Goal: Task Accomplishment & Management: Use online tool/utility

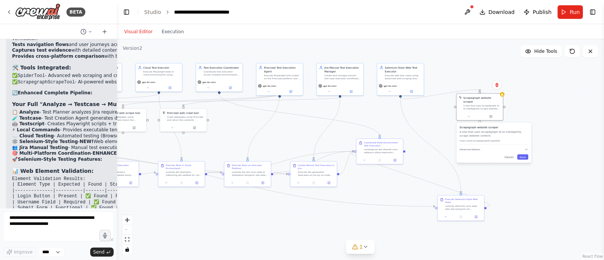
drag, startPoint x: 366, startPoint y: 129, endPoint x: 273, endPoint y: 138, distance: 93.6
click at [273, 138] on div ".deletable-edge-delete-btn { width: 20px; height: 20px; border: 0px solid #ffff…" at bounding box center [360, 149] width 487 height 221
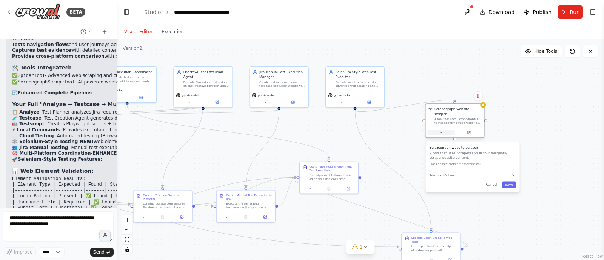
click at [441, 131] on icon at bounding box center [441, 133] width 4 height 4
click at [447, 173] on span "Advanced Options" at bounding box center [442, 175] width 26 height 4
drag, startPoint x: 410, startPoint y: 142, endPoint x: 387, endPoint y: 131, distance: 25.0
click at [387, 131] on div ".deletable-edge-delete-btn { width: 20px; height: 20px; border: 0px solid #ffff…" at bounding box center [360, 149] width 487 height 221
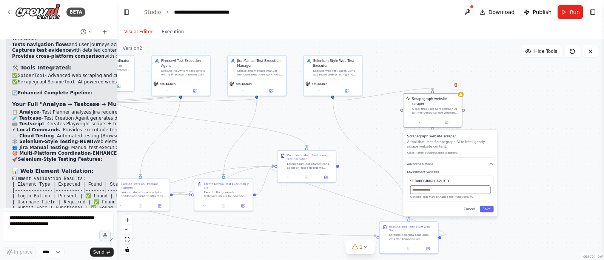
click at [450, 186] on input "text" at bounding box center [450, 189] width 80 height 9
paste input "**********"
type input "**********"
click at [487, 206] on button "Save" at bounding box center [486, 209] width 14 height 7
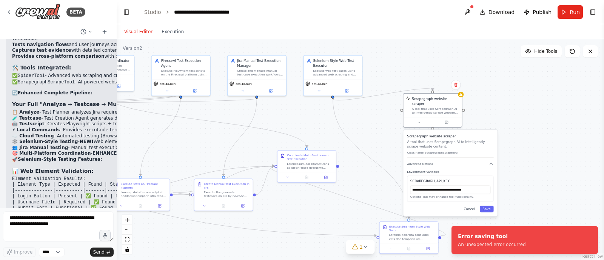
click at [517, 193] on div ".deletable-edge-delete-btn { width: 20px; height: 20px; border: 0px solid #ffff…" at bounding box center [360, 149] width 487 height 221
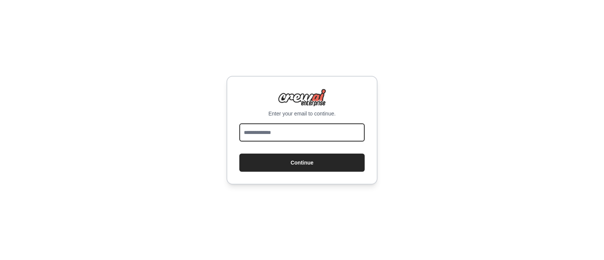
click at [256, 132] on input "email" at bounding box center [301, 132] width 125 height 18
type input "**********"
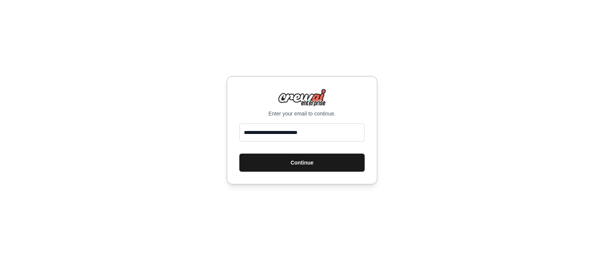
click at [298, 165] on button "Continue" at bounding box center [301, 163] width 125 height 18
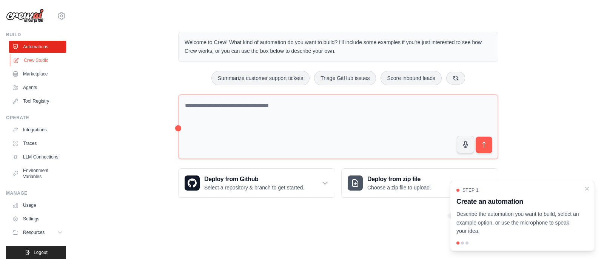
click at [35, 60] on link "Crew Studio" at bounding box center [38, 60] width 57 height 12
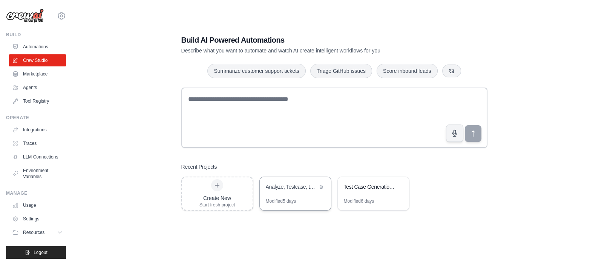
click at [282, 190] on div "Analyze, Testcase, testscript" at bounding box center [292, 187] width 52 height 8
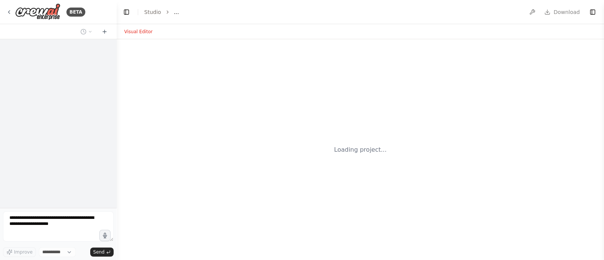
select select "****"
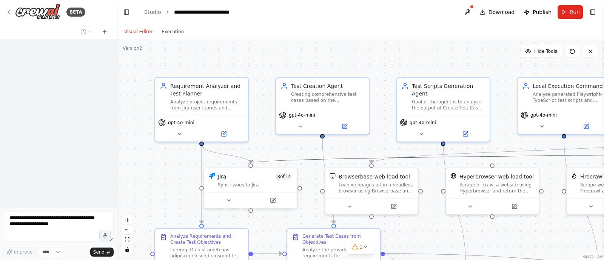
drag, startPoint x: 381, startPoint y: 156, endPoint x: 380, endPoint y: 140, distance: 16.3
click at [380, 140] on div ".deletable-edge-delete-btn { width: 20px; height: 20px; border: 0px solid #ffff…" at bounding box center [360, 149] width 487 height 221
drag, startPoint x: 380, startPoint y: 140, endPoint x: 149, endPoint y: 139, distance: 230.5
click at [149, 139] on div ".deletable-edge-delete-btn { width: 20px; height: 20px; border: 0px solid #ffff…" at bounding box center [360, 149] width 487 height 221
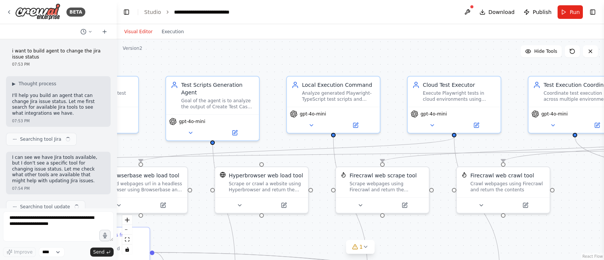
drag, startPoint x: 317, startPoint y: 225, endPoint x: 36, endPoint y: 113, distance: 302.2
click at [36, 113] on div "BETA i want to build agent to change the jira issue status 07:53 PM ▶ Thought p…" at bounding box center [302, 130] width 604 height 260
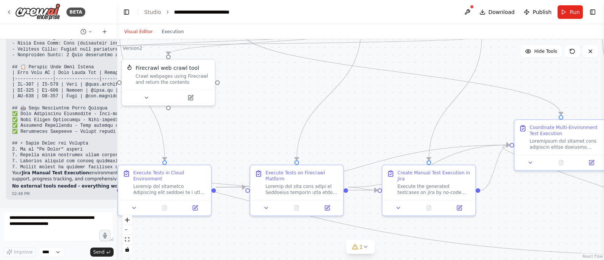
drag, startPoint x: 440, startPoint y: 123, endPoint x: 222, endPoint y: 132, distance: 218.6
click at [222, 132] on div ".deletable-edge-delete-btn { width: 20px; height: 20px; border: 0px solid #ffff…" at bounding box center [360, 149] width 487 height 221
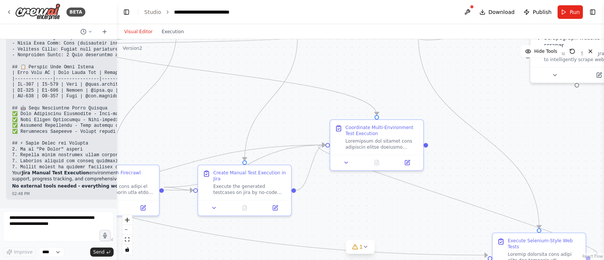
drag, startPoint x: 417, startPoint y: 107, endPoint x: 155, endPoint y: 81, distance: 263.1
click at [155, 81] on div ".deletable-edge-delete-btn { width: 20px; height: 20px; border: 0px solid #ffff…" at bounding box center [360, 149] width 487 height 221
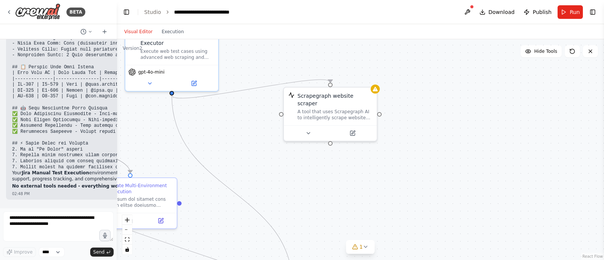
drag, startPoint x: 305, startPoint y: 150, endPoint x: 304, endPoint y: 235, distance: 84.5
click at [304, 235] on div ".deletable-edge-delete-btn { width: 20px; height: 20px; border: 0px solid #ffff…" at bounding box center [360, 149] width 487 height 221
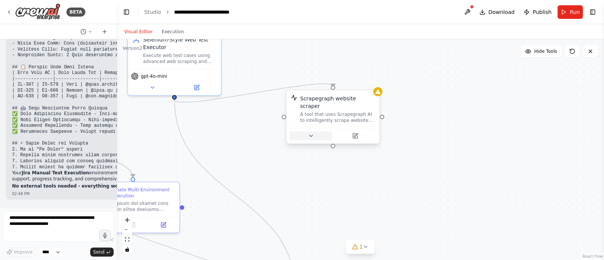
click at [315, 131] on button at bounding box center [310, 135] width 43 height 9
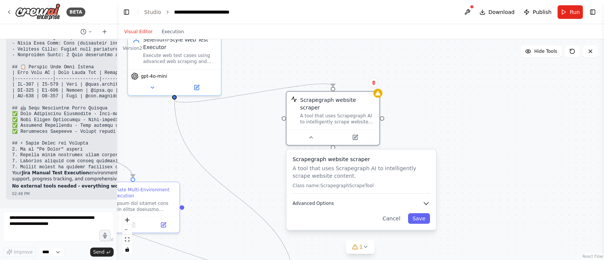
click at [340, 200] on button "Advanced Options" at bounding box center [360, 204] width 137 height 8
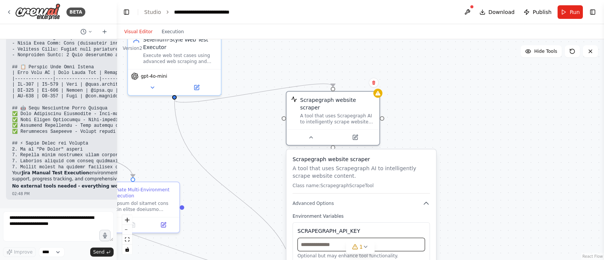
click at [326, 238] on input "text" at bounding box center [361, 245] width 128 height 14
paste input "**********"
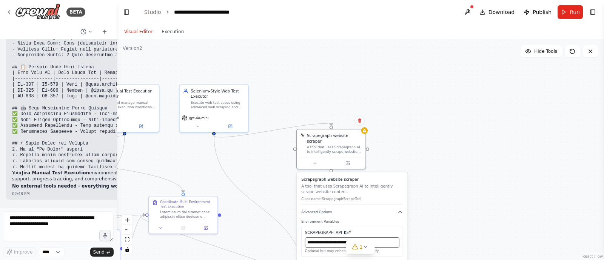
type input "**********"
drag, startPoint x: 422, startPoint y: 165, endPoint x: 421, endPoint y: 95, distance: 70.2
click at [421, 95] on div ".deletable-edge-delete-btn { width: 20px; height: 20px; border: 0px solid #ffff…" at bounding box center [360, 149] width 487 height 221
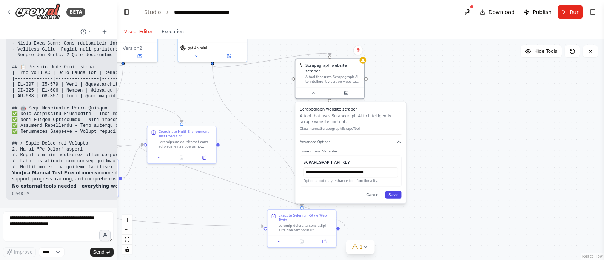
click at [395, 191] on button "Save" at bounding box center [393, 195] width 16 height 8
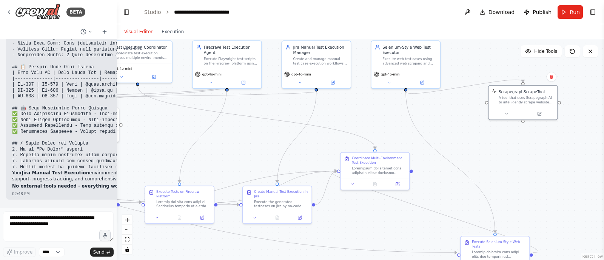
drag, startPoint x: 328, startPoint y: 134, endPoint x: 522, endPoint y: 160, distance: 196.1
click at [522, 160] on div ".deletable-edge-delete-btn { width: 20px; height: 20px; border: 0px solid #ffff…" at bounding box center [360, 149] width 487 height 221
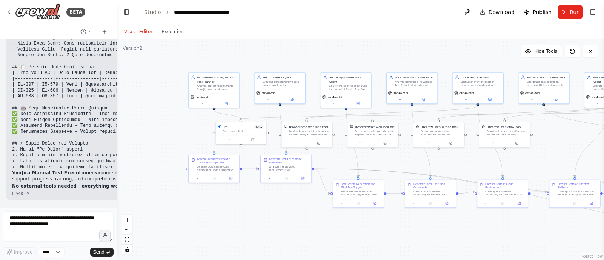
drag, startPoint x: 204, startPoint y: 142, endPoint x: 556, endPoint y: 143, distance: 352.0
click at [556, 143] on div ".deletable-edge-delete-btn { width: 20px; height: 20px; border: 0px solid #ffff…" at bounding box center [360, 149] width 487 height 221
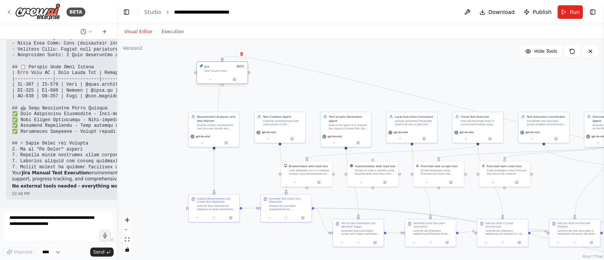
drag, startPoint x: 233, startPoint y: 130, endPoint x: 215, endPoint y: 67, distance: 65.8
click at [215, 67] on div "Jira 8 of 12 Sync issues to Jira" at bounding box center [224, 68] width 41 height 8
drag, startPoint x: 212, startPoint y: 199, endPoint x: 210, endPoint y: 206, distance: 7.0
click at [210, 206] on div "Analyze Requirements and Create Test Objectives" at bounding box center [217, 203] width 40 height 6
drag, startPoint x: 310, startPoint y: 174, endPoint x: 457, endPoint y: 62, distance: 184.5
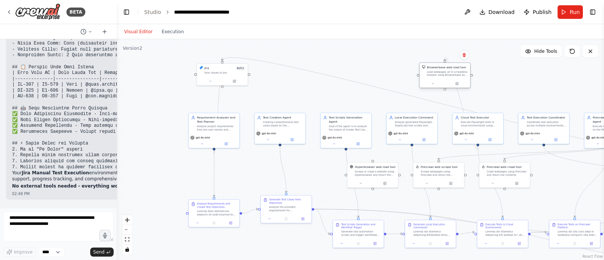
click at [457, 65] on div "Browserbase web load tool Load webpages url in a headless browser using Browser…" at bounding box center [447, 71] width 41 height 12
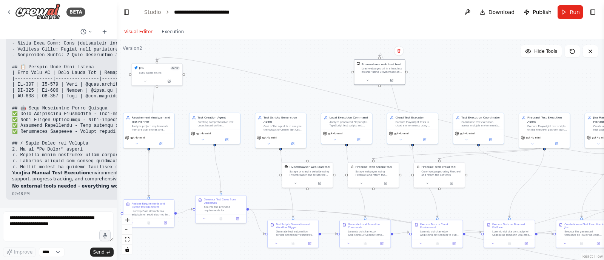
drag, startPoint x: 282, startPoint y: 94, endPoint x: 215, endPoint y: 94, distance: 67.1
click at [215, 94] on div ".deletable-edge-delete-btn { width: 20px; height: 20px; border: 0px solid #ffff…" at bounding box center [360, 149] width 487 height 221
drag, startPoint x: 219, startPoint y: 204, endPoint x: 211, endPoint y: 212, distance: 10.9
click at [211, 212] on div "Analyze the provided requirements for {application_name} and create comprehensi…" at bounding box center [215, 211] width 40 height 6
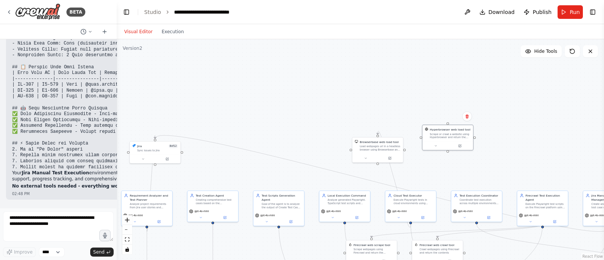
drag, startPoint x: 309, startPoint y: 175, endPoint x: 555, endPoint y: 76, distance: 265.1
click at [555, 76] on div ".deletable-edge-delete-btn { width: 20px; height: 20px; border: 0px solid #ffff…" at bounding box center [360, 149] width 487 height 221
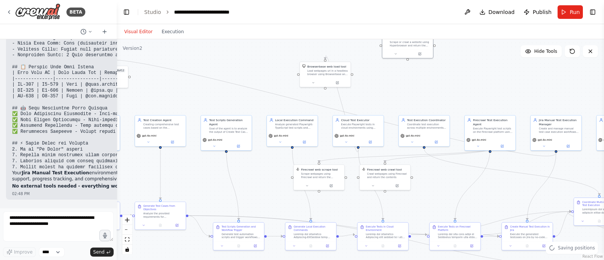
drag, startPoint x: 318, startPoint y: 115, endPoint x: 257, endPoint y: 29, distance: 105.4
click at [257, 29] on div "Visual Editor Execution Version 2 Hide Tools .deletable-edge-delete-btn { width…" at bounding box center [360, 142] width 487 height 236
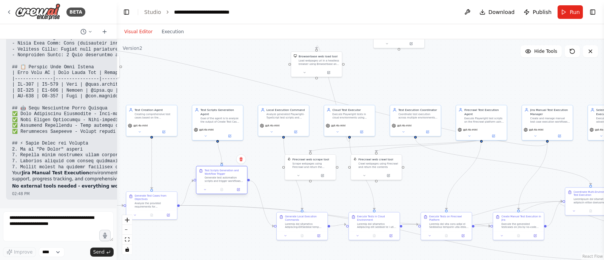
drag, startPoint x: 237, startPoint y: 228, endPoint x: 227, endPoint y: 172, distance: 56.2
click at [227, 172] on div "Test Scripts Generation and Workflow Trigger Generate test automation scripts a…" at bounding box center [221, 175] width 51 height 19
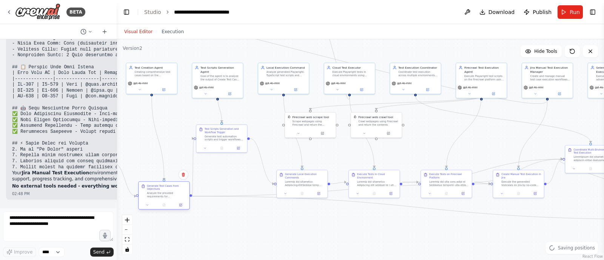
click at [155, 203] on div "Generate Test Cases from Objectives Analyze the provided requirements for {appl…" at bounding box center [163, 195] width 51 height 28
click at [139, 189] on div at bounding box center [147, 192] width 51 height 8
drag, startPoint x: 306, startPoint y: 185, endPoint x: 296, endPoint y: 157, distance: 29.8
click at [296, 157] on div at bounding box center [295, 154] width 40 height 6
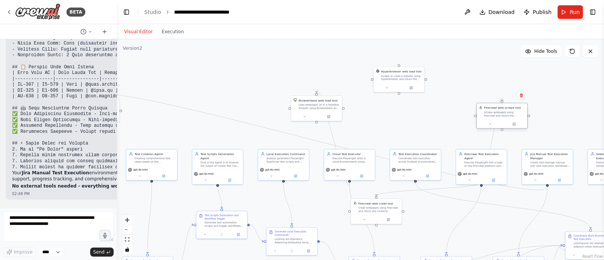
drag, startPoint x: 319, startPoint y: 122, endPoint x: 498, endPoint y: 109, distance: 180.0
click at [498, 111] on div "Scrape webpages using Firecrawl and return the contents" at bounding box center [504, 114] width 41 height 6
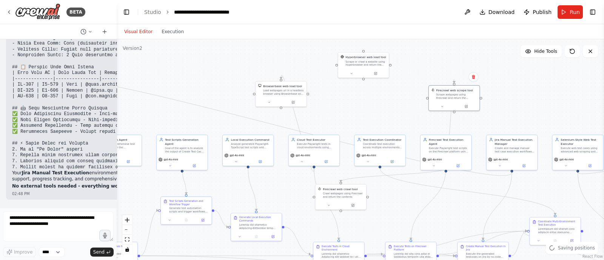
drag, startPoint x: 437, startPoint y: 121, endPoint x: 364, endPoint y: 75, distance: 86.3
click at [364, 75] on div ".deletable-edge-delete-btn { width: 20px; height: 20px; border: 0px solid #ffff…" at bounding box center [360, 149] width 487 height 221
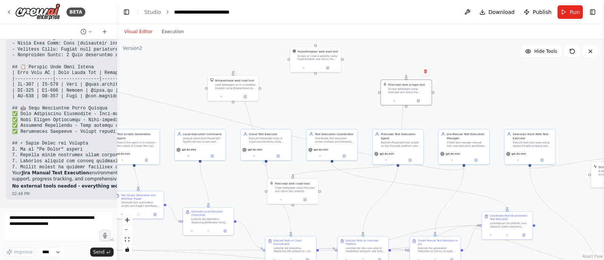
drag, startPoint x: 341, startPoint y: 82, endPoint x: 330, endPoint y: 108, distance: 28.4
click at [330, 108] on div ".deletable-edge-delete-btn { width: 20px; height: 20px; border: 0px solid #ffff…" at bounding box center [360, 149] width 487 height 221
click at [303, 65] on button at bounding box center [303, 67] width 23 height 5
click at [310, 106] on span "Advanced Options" at bounding box center [304, 107] width 23 height 3
click at [322, 127] on input "text" at bounding box center [331, 131] width 70 height 8
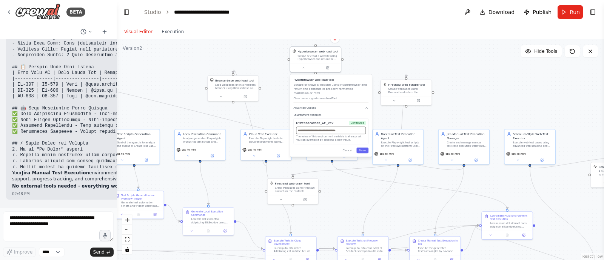
paste input "**********"
type input "**********"
click at [365, 147] on button "Save" at bounding box center [362, 150] width 12 height 6
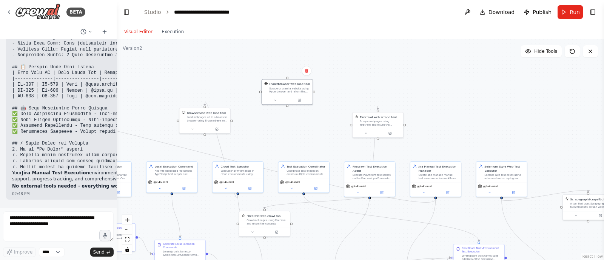
drag, startPoint x: 390, startPoint y: 48, endPoint x: 362, endPoint y: 81, distance: 43.3
click at [362, 81] on div ".deletable-edge-delete-btn { width: 20px; height: 20px; border: 0px solid #ffff…" at bounding box center [360, 149] width 487 height 221
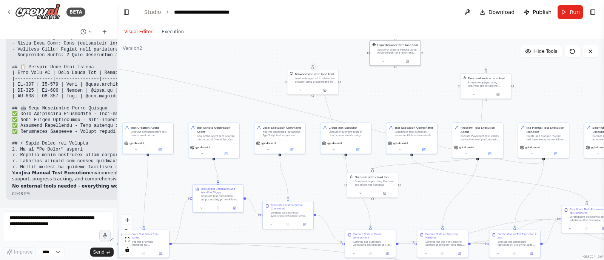
drag, startPoint x: 347, startPoint y: 75, endPoint x: 460, endPoint y: 17, distance: 127.4
click at [460, 17] on main "**********" at bounding box center [360, 130] width 487 height 260
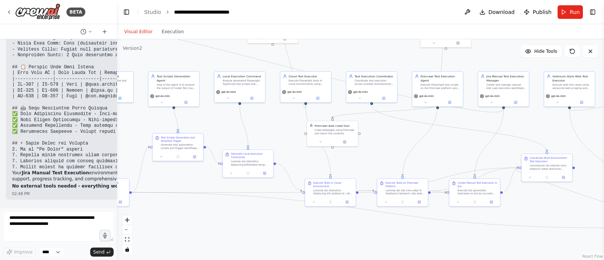
drag, startPoint x: 237, startPoint y: 91, endPoint x: 190, endPoint y: 57, distance: 57.5
click at [190, 57] on div ".deletable-edge-delete-btn { width: 20px; height: 20px; border: 0px solid #ffff…" at bounding box center [360, 149] width 487 height 221
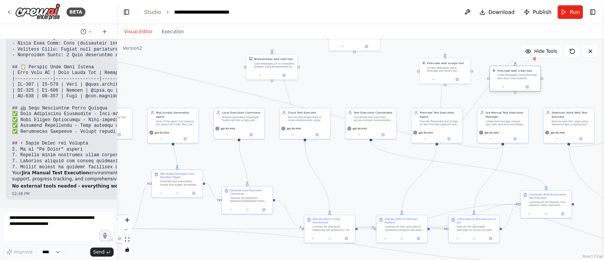
drag, startPoint x: 328, startPoint y: 130, endPoint x: 517, endPoint y: 76, distance: 196.5
click at [517, 76] on div "Crawl webpages using Firecrawl and return the contents" at bounding box center [517, 77] width 41 height 6
drag, startPoint x: 274, startPoint y: 65, endPoint x: 349, endPoint y: 112, distance: 88.1
click at [261, 112] on div "Requirement Analyzer and Test Planner Analyze project requirements from Jira us…" at bounding box center [128, 147] width 266 height 120
drag, startPoint x: 243, startPoint y: 201, endPoint x: 232, endPoint y: 201, distance: 11.3
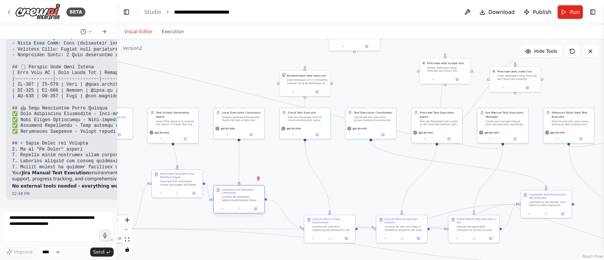
click at [232, 201] on div at bounding box center [242, 198] width 40 height 6
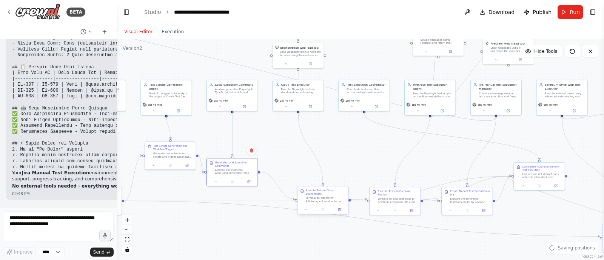
drag, startPoint x: 290, startPoint y: 191, endPoint x: 318, endPoint y: 208, distance: 32.2
click at [283, 162] on div ".deletable-edge-delete-btn { width: 20px; height: 20px; border: 0px solid #ffff…" at bounding box center [360, 149] width 487 height 221
drag, startPoint x: 317, startPoint y: 198, endPoint x: 293, endPoint y: 174, distance: 34.1
click at [293, 174] on div at bounding box center [300, 174] width 40 height 6
drag, startPoint x: 542, startPoint y: 175, endPoint x: 536, endPoint y: 157, distance: 19.6
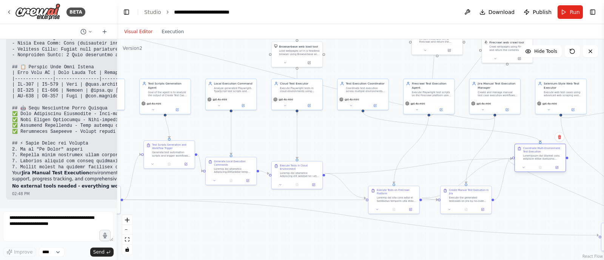
click at [536, 157] on div at bounding box center [543, 157] width 40 height 6
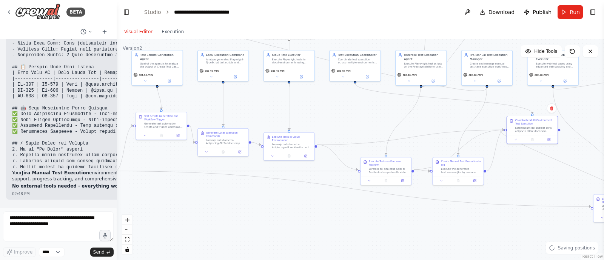
drag, startPoint x: 351, startPoint y: 132, endPoint x: 346, endPoint y: 103, distance: 29.4
click at [346, 103] on div ".deletable-edge-delete-btn { width: 20px; height: 20px; border: 0px solid #ffff…" at bounding box center [360, 149] width 487 height 221
drag, startPoint x: 355, startPoint y: 63, endPoint x: 536, endPoint y: 97, distance: 184.7
click at [536, 97] on div "Test Execution Coordinator Coordinate test execution across multiple environmen…" at bounding box center [531, 90] width 51 height 17
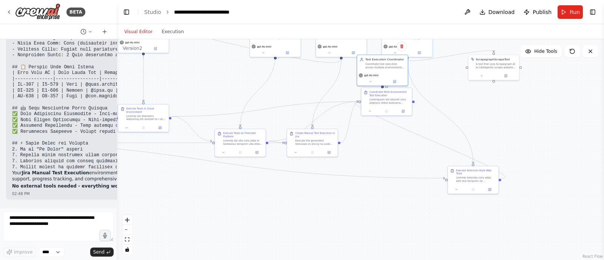
drag, startPoint x: 398, startPoint y: 227, endPoint x: 249, endPoint y: 199, distance: 151.6
click at [249, 199] on div ".deletable-edge-delete-btn { width: 20px; height: 20px; border: 0px solid #ffff…" at bounding box center [360, 149] width 487 height 221
drag, startPoint x: 476, startPoint y: 178, endPoint x: 253, endPoint y: 214, distance: 225.7
click at [253, 214] on div "Execute Selenium-Style Web Tests" at bounding box center [254, 207] width 51 height 19
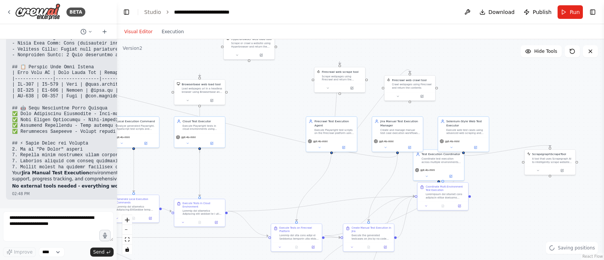
drag, startPoint x: 197, startPoint y: 64, endPoint x: 261, endPoint y: 157, distance: 113.2
click at [261, 157] on div ".deletable-edge-delete-btn { width: 20px; height: 20px; border: 0px solid #ffff…" at bounding box center [360, 149] width 487 height 221
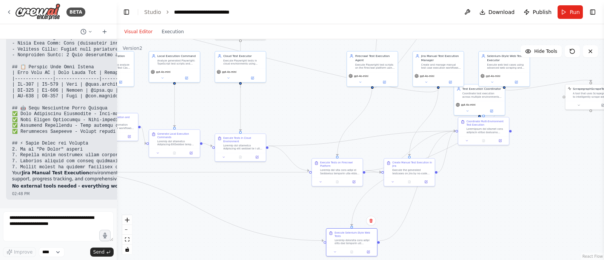
drag, startPoint x: 255, startPoint y: 188, endPoint x: 288, endPoint y: 123, distance: 73.2
click at [288, 123] on div ".deletable-edge-delete-btn { width: 20px; height: 20px; border: 0px solid #ffff…" at bounding box center [360, 149] width 487 height 221
drag, startPoint x: 338, startPoint y: 166, endPoint x: 317, endPoint y: 160, distance: 22.3
click at [317, 160] on div "Execute Tests on Firecrawl Platform" at bounding box center [317, 162] width 40 height 14
drag, startPoint x: 373, startPoint y: 62, endPoint x: 312, endPoint y: 208, distance: 158.3
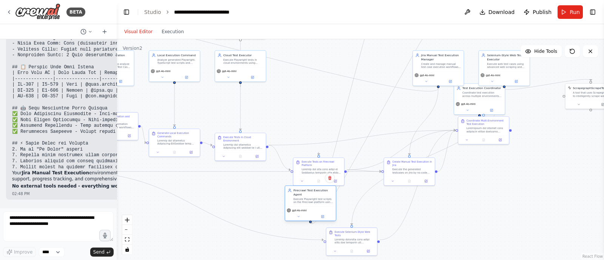
click at [312, 208] on div "Firecrawl Test Execution Agent Execute Playwright test scripts on the Firecrawl…" at bounding box center [309, 202] width 51 height 35
drag, startPoint x: 319, startPoint y: 170, endPoint x: 316, endPoint y: 123, distance: 47.2
click at [316, 123] on div at bounding box center [317, 124] width 40 height 6
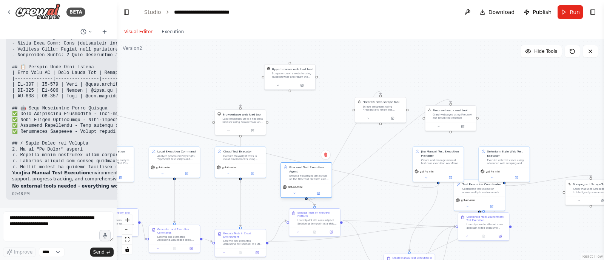
drag, startPoint x: 320, startPoint y: 206, endPoint x: 317, endPoint y: 179, distance: 27.7
click at [317, 183] on div "gpt-4o-mini" at bounding box center [306, 190] width 51 height 14
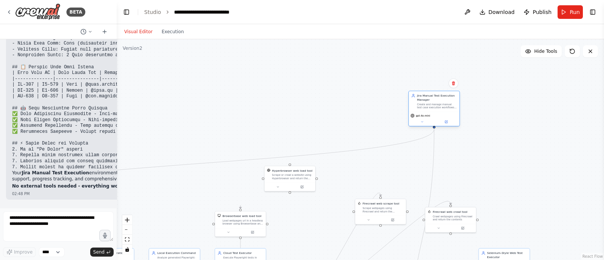
drag, startPoint x: 432, startPoint y: 162, endPoint x: 435, endPoint y: 98, distance: 64.2
click at [435, 98] on div "Jira Manual Test Execution Manager Create and manage manual test case execution…" at bounding box center [437, 101] width 40 height 15
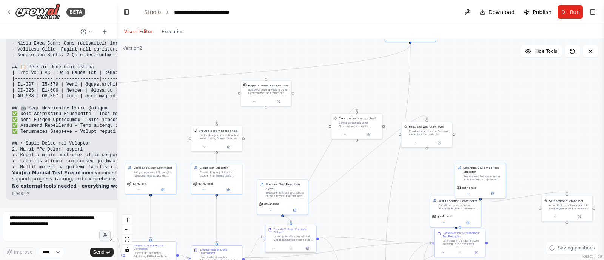
drag, startPoint x: 348, startPoint y: 97, endPoint x: 313, endPoint y: -15, distance: 116.6
click at [313, 0] on html "BETA i want to build agent to change the jira issue status 07:53 PM ▶ Thought p…" at bounding box center [302, 130] width 604 height 260
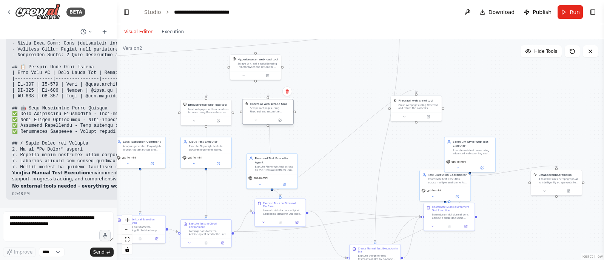
drag, startPoint x: 341, startPoint y: 95, endPoint x: 263, endPoint y: 111, distance: 79.7
click at [263, 111] on div "Scrape webpages using Firecrawl and return the contents" at bounding box center [270, 110] width 41 height 6
drag, startPoint x: 273, startPoint y: 165, endPoint x: 267, endPoint y: 141, distance: 24.1
click at [267, 141] on div "Firecrawl Test Execution Agent Execute Playwright test scripts on the Firecrawl…" at bounding box center [270, 146] width 40 height 15
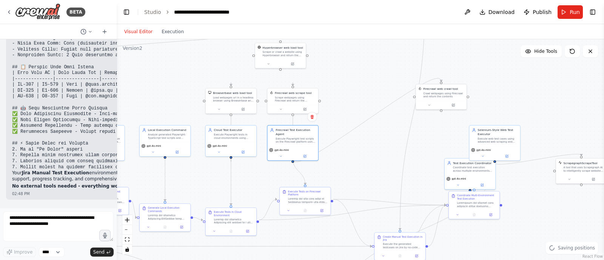
drag, startPoint x: 318, startPoint y: 184, endPoint x: 337, endPoint y: 173, distance: 22.0
click at [337, 173] on div ".deletable-edge-delete-btn { width: 20px; height: 20px; border: 0px solid #ffff…" at bounding box center [360, 149] width 487 height 221
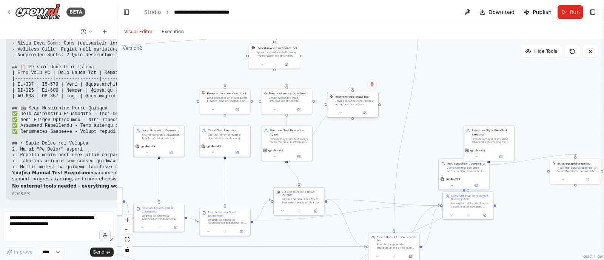
drag, startPoint x: 430, startPoint y: 95, endPoint x: 344, endPoint y: 104, distance: 86.9
click at [344, 104] on div "Crawl webpages using Firecrawl and return the contents" at bounding box center [355, 103] width 41 height 6
drag, startPoint x: 293, startPoint y: 140, endPoint x: 326, endPoint y: 139, distance: 32.8
click at [326, 139] on div "Firecrawl Test Execution Agent Execute Playwright test scripts on the Firecrawl…" at bounding box center [315, 135] width 51 height 21
drag, startPoint x: 354, startPoint y: 103, endPoint x: 349, endPoint y: 97, distance: 7.5
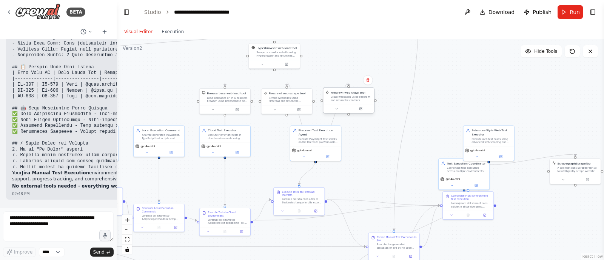
click at [349, 97] on div "Crawl webpages using Firecrawl and return the contents" at bounding box center [350, 98] width 41 height 6
drag, startPoint x: 348, startPoint y: 101, endPoint x: 351, endPoint y: 184, distance: 83.0
click at [351, 184] on div "Firecrawl web crawl tool Crawl webpages using Firecrawl and return the contents" at bounding box center [352, 179] width 51 height 26
drag, startPoint x: 319, startPoint y: 134, endPoint x: 325, endPoint y: 92, distance: 42.7
click at [325, 99] on div "Firecrawl Test Execution Agent Execute Playwright test scripts on the Firecrawl…" at bounding box center [323, 106] width 40 height 15
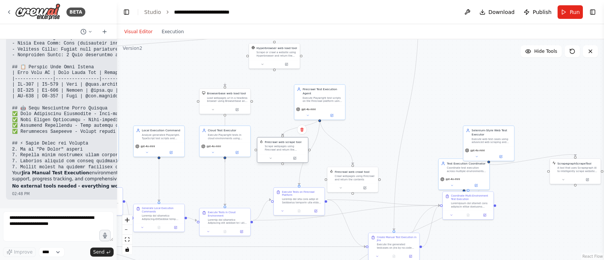
drag, startPoint x: 281, startPoint y: 103, endPoint x: 274, endPoint y: 163, distance: 60.8
click at [274, 163] on div "Firecrawl web scrape tool Scrape webpages using Firecrawl and return the conten…" at bounding box center [282, 150] width 51 height 26
drag, startPoint x: 272, startPoint y: 154, endPoint x: 367, endPoint y: 137, distance: 97.0
click at [367, 137] on div "Firecrawl web scrape tool Scrape webpages using Firecrawl and return the conten…" at bounding box center [372, 133] width 51 height 26
drag, startPoint x: 348, startPoint y: 174, endPoint x: 276, endPoint y: 134, distance: 82.4
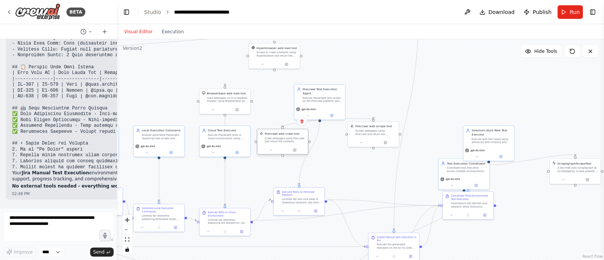
click at [276, 134] on div "Firecrawl web crawl tool Crawl webpages using Firecrawl and return the contents" at bounding box center [284, 138] width 41 height 12
drag, startPoint x: 302, startPoint y: 199, endPoint x: 323, endPoint y: 196, distance: 20.5
click at [323, 196] on div "Execute Tests on Firecrawl Platform" at bounding box center [319, 192] width 51 height 19
drag, startPoint x: 290, startPoint y: 137, endPoint x: 294, endPoint y: 136, distance: 4.5
click at [294, 137] on div "Crawl webpages using Firecrawl and return the contents" at bounding box center [289, 140] width 41 height 6
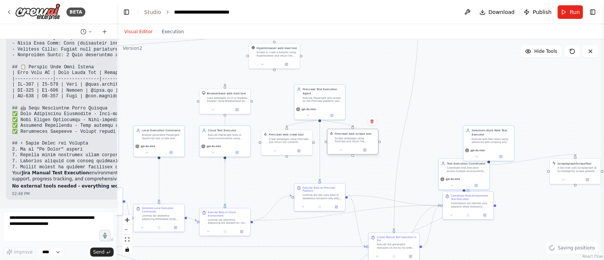
drag, startPoint x: 369, startPoint y: 134, endPoint x: 347, endPoint y: 144, distance: 24.1
click at [347, 144] on div "Firecrawl web scrape tool Scrape webpages using Firecrawl and return the conten…" at bounding box center [352, 137] width 51 height 17
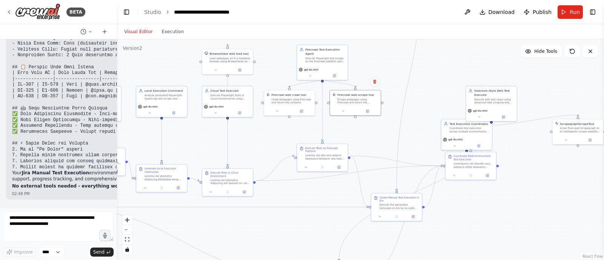
drag, startPoint x: 386, startPoint y: 89, endPoint x: 385, endPoint y: 42, distance: 46.4
click at [385, 42] on div ".deletable-edge-delete-btn { width: 20px; height: 20px; border: 0px solid #ffff…" at bounding box center [360, 149] width 487 height 221
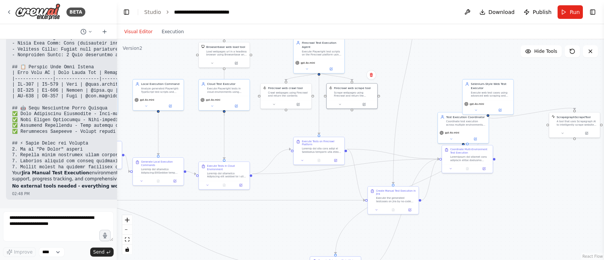
click at [253, 131] on div ".deletable-edge-delete-btn { width: 20px; height: 20px; border: 0px solid #ffff…" at bounding box center [360, 149] width 487 height 221
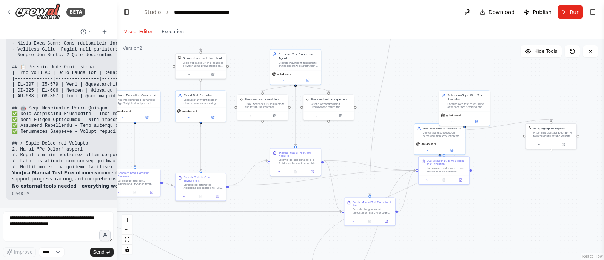
drag, startPoint x: 281, startPoint y: 125, endPoint x: 258, endPoint y: 136, distance: 25.8
click at [258, 136] on div ".deletable-edge-delete-btn { width: 20px; height: 20px; border: 0px solid #ffff…" at bounding box center [360, 149] width 487 height 221
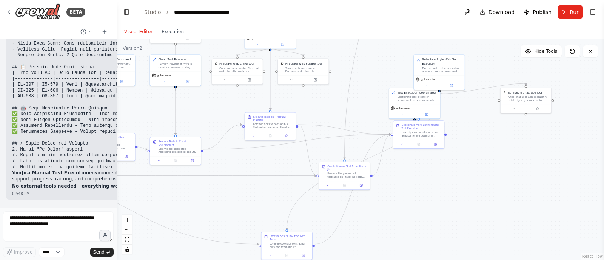
drag, startPoint x: 353, startPoint y: 138, endPoint x: 322, endPoint y: 89, distance: 58.4
click at [322, 89] on div ".deletable-edge-delete-btn { width: 20px; height: 20px; border: 0px solid #ffff…" at bounding box center [360, 149] width 487 height 221
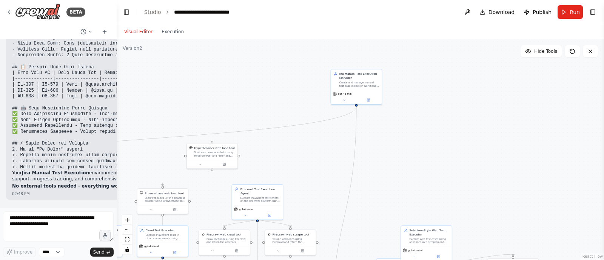
drag, startPoint x: 323, startPoint y: 97, endPoint x: 315, endPoint y: 282, distance: 185.0
click at [315, 260] on html "BETA i want to build agent to change the jira issue status 07:53 PM ▶ Thought p…" at bounding box center [302, 130] width 604 height 260
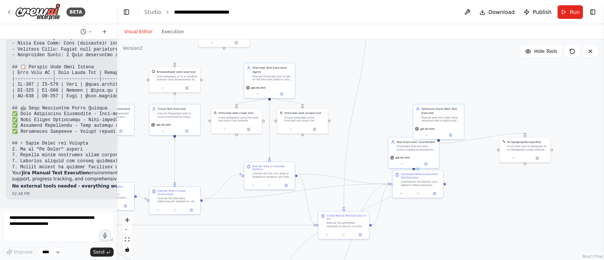
drag, startPoint x: 327, startPoint y: 159, endPoint x: 336, endPoint y: 22, distance: 137.6
click at [336, 22] on main "**********" at bounding box center [360, 130] width 487 height 260
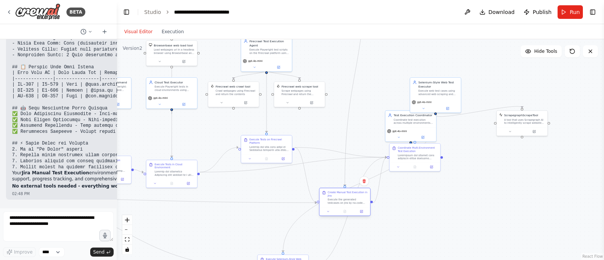
drag, startPoint x: 334, startPoint y: 206, endPoint x: 339, endPoint y: 196, distance: 11.6
click at [339, 196] on div "Create Manual Test Execution in Jira Execute the generated testcases on jira by…" at bounding box center [347, 197] width 40 height 14
click at [343, 195] on div "Create Manual Test Execution in Jira" at bounding box center [347, 193] width 40 height 6
click at [365, 181] on icon at bounding box center [364, 181] width 5 height 5
click at [348, 180] on button "Confirm" at bounding box center [342, 181] width 27 height 9
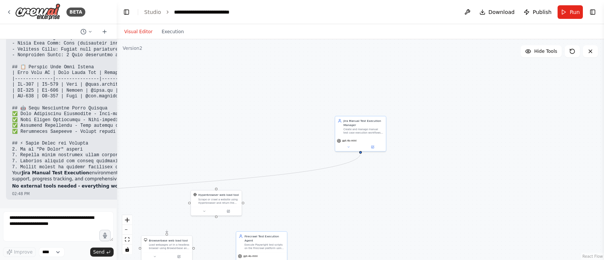
drag, startPoint x: 367, startPoint y: 85, endPoint x: 362, endPoint y: 281, distance: 195.8
click at [362, 260] on html "BETA i want to build agent to change the jira issue status 07:53 PM ▶ Thought p…" at bounding box center [302, 130] width 604 height 260
click at [358, 123] on div "Jira Manual Test Execution Manager" at bounding box center [363, 123] width 40 height 8
click at [380, 110] on icon at bounding box center [379, 108] width 3 height 4
click at [360, 107] on button "Confirm" at bounding box center [358, 108] width 27 height 9
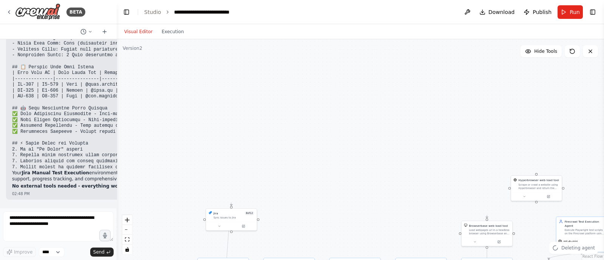
drag, startPoint x: 283, startPoint y: 133, endPoint x: 603, endPoint y: 112, distance: 320.6
click at [603, 112] on div "BETA i want to build agent to change the jira issue status 07:53 PM ▶ Thought p…" at bounding box center [302, 130] width 604 height 260
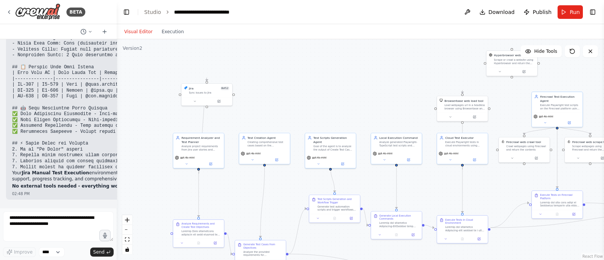
drag, startPoint x: 452, startPoint y: 128, endPoint x: 424, endPoint y: 5, distance: 126.0
click at [424, 5] on main "**********" at bounding box center [360, 130] width 487 height 260
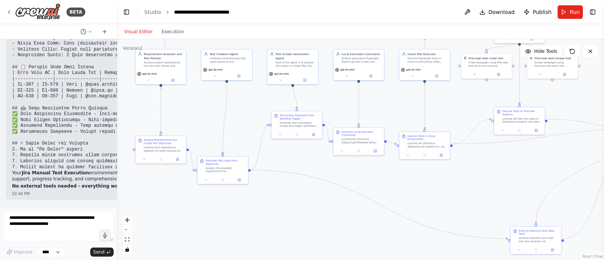
drag, startPoint x: 323, startPoint y: 70, endPoint x: 288, endPoint y: -11, distance: 88.0
click at [288, 0] on html "BETA i want to build agent to change the jira issue status 07:53 PM ▶ Thought p…" at bounding box center [302, 130] width 604 height 260
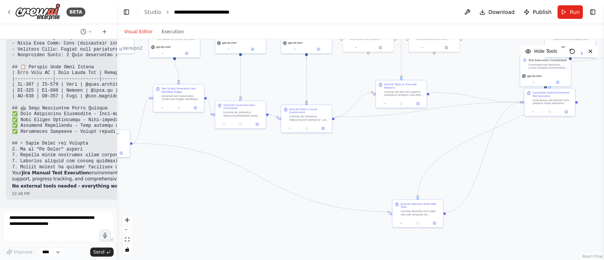
drag, startPoint x: 324, startPoint y: 227, endPoint x: 197, endPoint y: 200, distance: 130.7
click at [197, 200] on div ".deletable-edge-delete-btn { width: 20px; height: 20px; border: 0px solid #ffff…" at bounding box center [360, 149] width 487 height 221
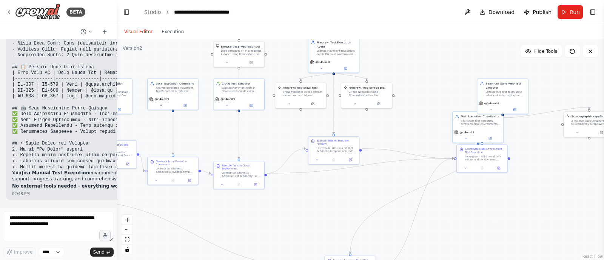
drag, startPoint x: 353, startPoint y: 152, endPoint x: 279, endPoint y: 226, distance: 105.1
click at [279, 226] on div ".deletable-edge-delete-btn { width: 20px; height: 20px; border: 0px solid #ffff…" at bounding box center [360, 149] width 487 height 221
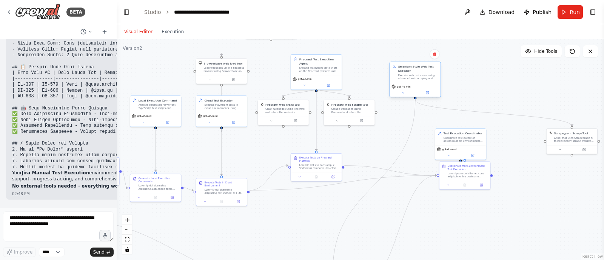
drag, startPoint x: 486, startPoint y: 103, endPoint x: 407, endPoint y: 69, distance: 86.0
click at [407, 69] on div "Selenium-Style Web Test Executor" at bounding box center [418, 69] width 40 height 8
drag, startPoint x: 469, startPoint y: 175, endPoint x: 532, endPoint y: 241, distance: 90.4
click at [532, 241] on div ".deletable-edge-delete-btn { width: 20px; height: 20px; border: 0px solid #ffff…" at bounding box center [360, 149] width 487 height 221
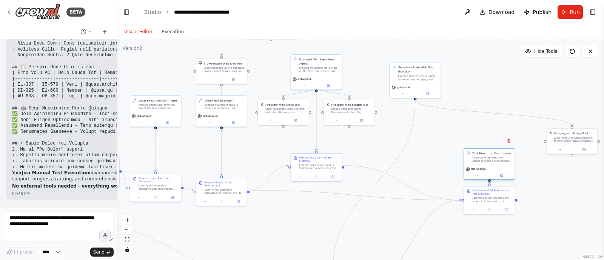
drag, startPoint x: 465, startPoint y: 138, endPoint x: 492, endPoint y: 160, distance: 34.1
click at [492, 160] on div "Coordinate test execution across multiple environments by triggering remote tes…" at bounding box center [492, 159] width 40 height 6
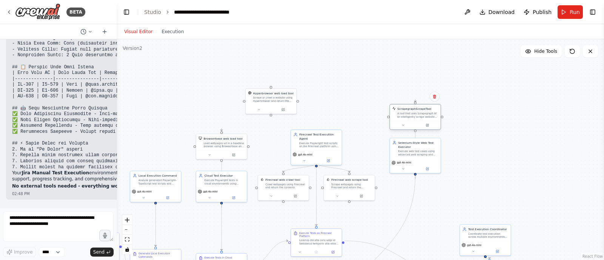
drag, startPoint x: 565, startPoint y: 137, endPoint x: 402, endPoint y: 114, distance: 164.5
click at [402, 114] on div "A tool that uses Scrapegraph AI to intelligently scrape website content." at bounding box center [417, 115] width 41 height 6
drag, startPoint x: 423, startPoint y: 118, endPoint x: 474, endPoint y: 198, distance: 94.5
click at [474, 198] on div "ScrapegraphScrapeTool A tool that uses Scrapegraph AI to intelligently scrape w…" at bounding box center [460, 191] width 51 height 17
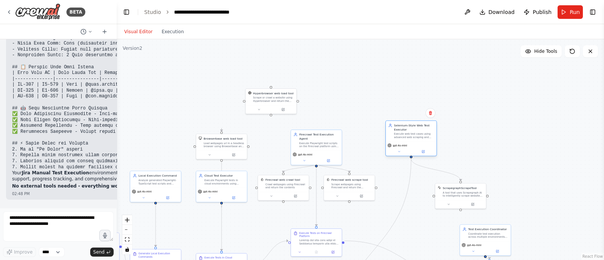
drag, startPoint x: 417, startPoint y: 152, endPoint x: 413, endPoint y: 135, distance: 17.4
click at [413, 135] on div "Execute web test cases using advanced web scraping and automation tools (Spider…" at bounding box center [414, 135] width 40 height 6
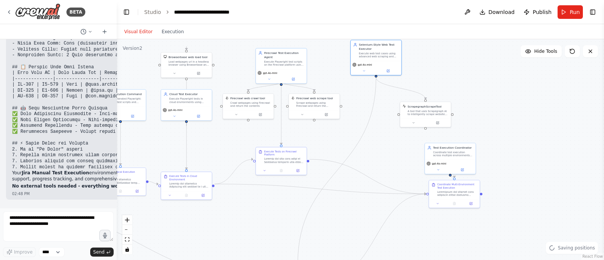
drag, startPoint x: 482, startPoint y: 151, endPoint x: 437, endPoint y: 43, distance: 117.3
click at [437, 43] on div ".deletable-edge-delete-btn { width: 20px; height: 20px; border: 0px solid #ffff…" at bounding box center [360, 149] width 487 height 221
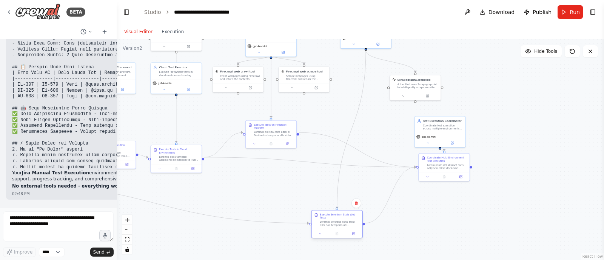
drag, startPoint x: 290, startPoint y: 247, endPoint x: 342, endPoint y: 215, distance: 60.6
click at [342, 215] on div "Execute Selenium-Style Web Tests" at bounding box center [340, 220] width 40 height 14
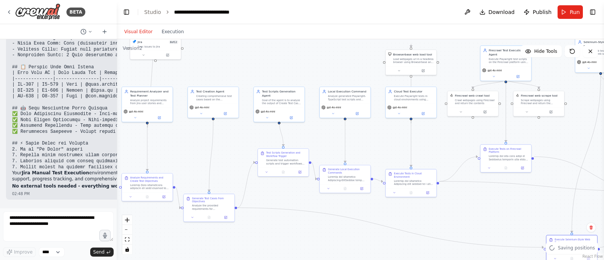
drag, startPoint x: 232, startPoint y: 194, endPoint x: 457, endPoint y: 207, distance: 225.6
click at [457, 207] on div ".deletable-edge-delete-btn { width: 20px; height: 20px; border: 0px solid #ffff…" at bounding box center [360, 149] width 487 height 221
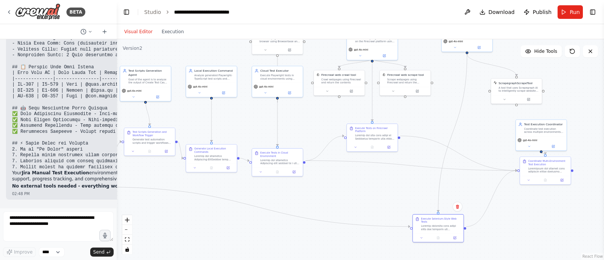
drag, startPoint x: 416, startPoint y: 207, endPoint x: 284, endPoint y: 197, distance: 132.4
click at [284, 197] on div ".deletable-edge-delete-btn { width: 20px; height: 20px; border: 0px solid #ffff…" at bounding box center [360, 149] width 487 height 221
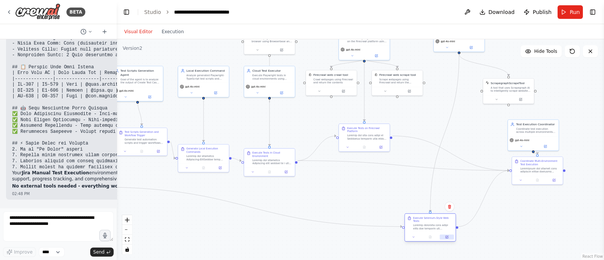
click at [445, 235] on icon at bounding box center [446, 236] width 3 height 3
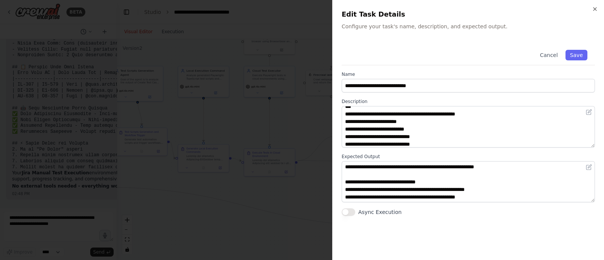
scroll to position [186, 0]
click at [575, 55] on button "Save" at bounding box center [576, 55] width 22 height 11
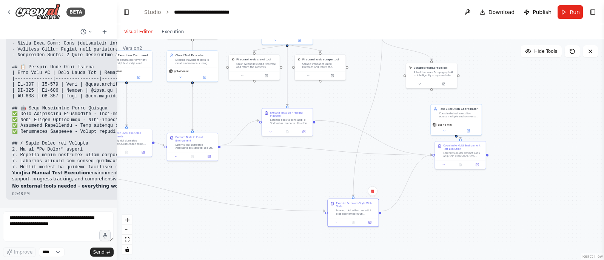
drag, startPoint x: 368, startPoint y: 199, endPoint x: 289, endPoint y: 183, distance: 80.8
click at [289, 183] on div ".deletable-edge-delete-btn { width: 20px; height: 20px; border: 0px solid #ffff…" at bounding box center [360, 149] width 487 height 221
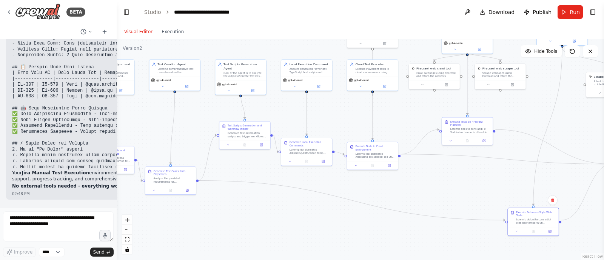
drag, startPoint x: 260, startPoint y: 182, endPoint x: 447, endPoint y: 188, distance: 187.6
click at [447, 188] on div ".deletable-edge-delete-btn { width: 20px; height: 20px; border: 0px solid #ffff…" at bounding box center [360, 149] width 487 height 221
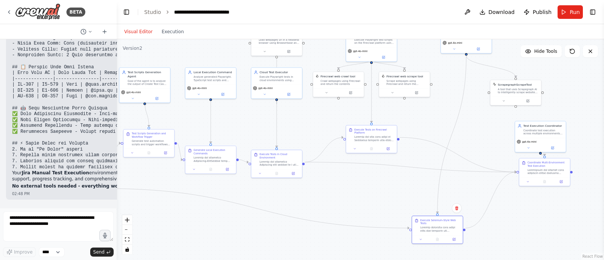
drag, startPoint x: 399, startPoint y: 195, endPoint x: 296, endPoint y: 206, distance: 102.8
click at [296, 206] on div ".deletable-edge-delete-btn { width: 20px; height: 20px; border: 0px solid #ffff…" at bounding box center [360, 149] width 487 height 221
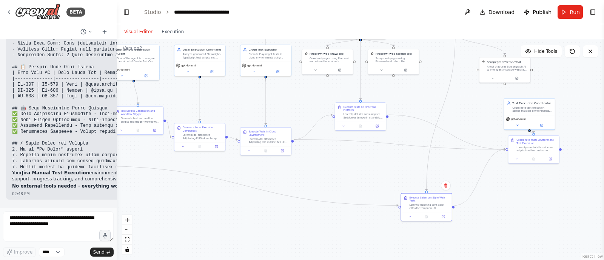
drag, startPoint x: 261, startPoint y: 239, endPoint x: 234, endPoint y: 218, distance: 33.6
click at [234, 218] on div ".deletable-edge-delete-btn { width: 20px; height: 20px; border: 0px solid #ffff…" at bounding box center [360, 149] width 487 height 221
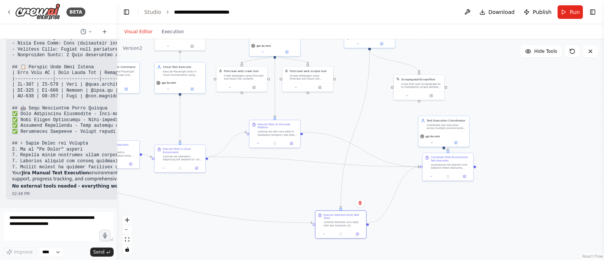
drag, startPoint x: 329, startPoint y: 164, endPoint x: 257, endPoint y: 179, distance: 73.7
click at [257, 179] on div ".deletable-edge-delete-btn { width: 20px; height: 20px; border: 0px solid #ffff…" at bounding box center [360, 149] width 487 height 221
drag, startPoint x: 297, startPoint y: 180, endPoint x: 307, endPoint y: 173, distance: 12.7
click at [307, 173] on div ".deletable-edge-delete-btn { width: 20px; height: 20px; border: 0px solid #ffff…" at bounding box center [360, 149] width 487 height 221
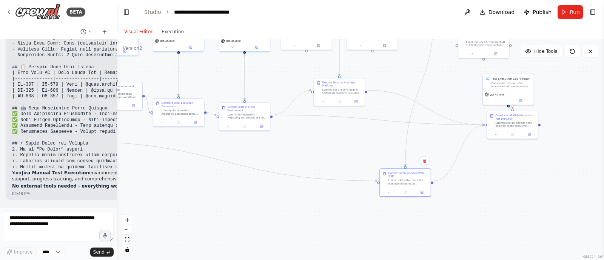
drag, startPoint x: 290, startPoint y: 177, endPoint x: 349, endPoint y: 141, distance: 68.3
click at [349, 141] on div ".deletable-edge-delete-btn { width: 20px; height: 20px; border: 0px solid #ffff…" at bounding box center [360, 149] width 487 height 221
drag, startPoint x: 406, startPoint y: 178, endPoint x: 360, endPoint y: 175, distance: 45.7
click at [360, 175] on div at bounding box center [363, 176] width 40 height 6
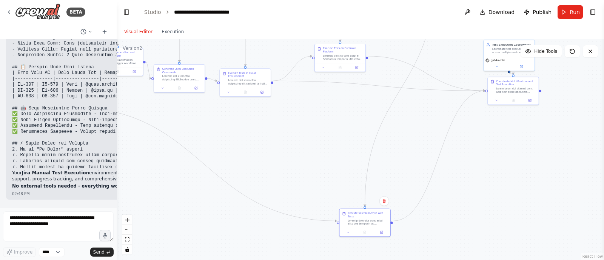
drag, startPoint x: 362, startPoint y: 178, endPoint x: 370, endPoint y: 261, distance: 83.7
click at [370, 260] on html "BETA i want to build agent to change the jira issue status 07:53 PM ▶ Thought p…" at bounding box center [302, 130] width 604 height 260
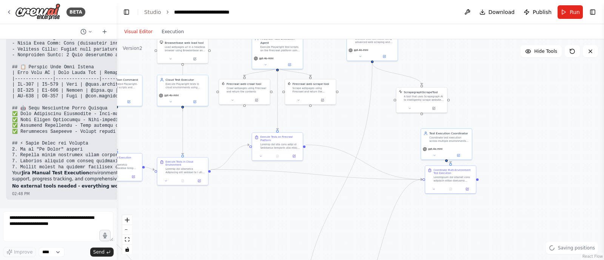
drag, startPoint x: 343, startPoint y: 165, endPoint x: 280, endPoint y: 269, distance: 121.0
click at [280, 260] on html "BETA i want to build agent to change the jira issue status 07:53 PM ▶ Thought p…" at bounding box center [302, 130] width 604 height 260
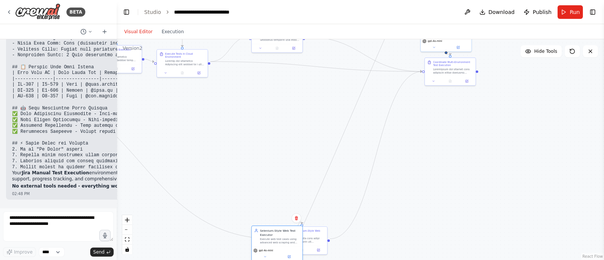
drag, startPoint x: 369, startPoint y: 44, endPoint x: 260, endPoint y: 243, distance: 226.4
click at [260, 243] on div "Selenium-Style Web Test Executor Execute web test cases using advanced web scra…" at bounding box center [276, 243] width 51 height 35
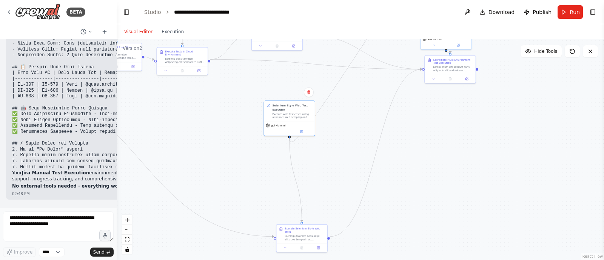
drag, startPoint x: 270, startPoint y: 214, endPoint x: 298, endPoint y: 89, distance: 127.7
click at [298, 89] on div ".deletable-edge-delete-btn { width: 20px; height: 20px; border: 0px solid #ffff…" at bounding box center [360, 149] width 487 height 221
drag, startPoint x: 297, startPoint y: 234, endPoint x: 290, endPoint y: 195, distance: 40.2
click at [290, 195] on div "Execute Selenium-Style Web Tests" at bounding box center [300, 200] width 40 height 14
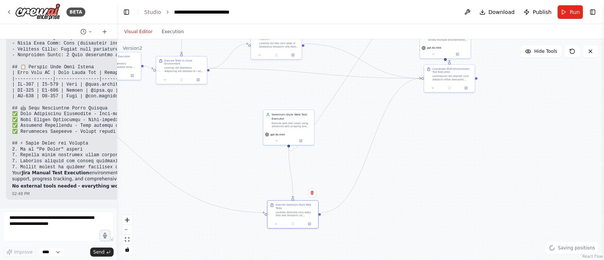
drag, startPoint x: 350, startPoint y: 108, endPoint x: 340, endPoint y: 197, distance: 89.6
click at [340, 197] on div ".deletable-edge-delete-btn { width: 20px; height: 20px; border: 0px solid #ffff…" at bounding box center [360, 149] width 487 height 221
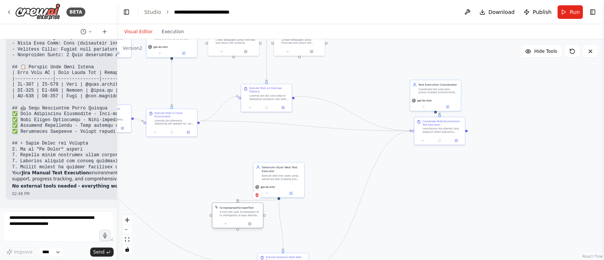
drag, startPoint x: 406, startPoint y: 77, endPoint x: 230, endPoint y: 219, distance: 225.6
click at [230, 219] on div "ScrapegraphScrapeTool A tool that uses Scrapegraph AI to intelligently scrape w…" at bounding box center [237, 216] width 51 height 26
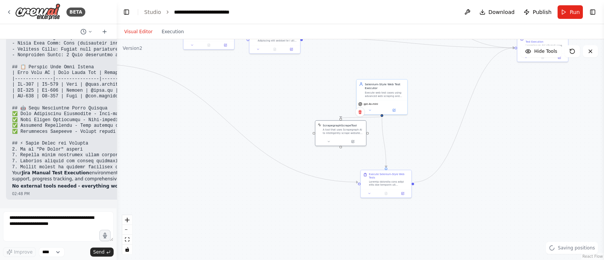
drag, startPoint x: 214, startPoint y: 153, endPoint x: 313, endPoint y: 83, distance: 121.8
click at [313, 83] on div ".deletable-edge-delete-btn { width: 20px; height: 20px; border: 0px solid #ffff…" at bounding box center [360, 149] width 487 height 221
click at [126, 239] on icon "fit view" at bounding box center [127, 239] width 5 height 4
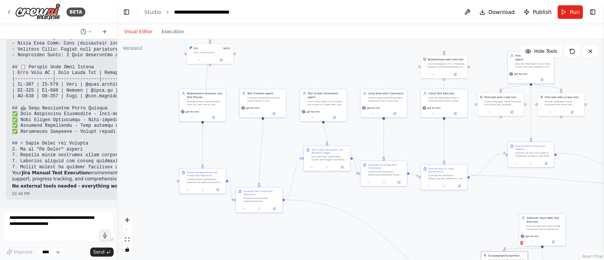
drag, startPoint x: 233, startPoint y: 214, endPoint x: 319, endPoint y: 231, distance: 87.2
click at [319, 231] on div ".deletable-edge-delete-btn { width: 20px; height: 20px; border: 0px solid #ffff…" at bounding box center [360, 149] width 487 height 221
drag, startPoint x: 158, startPoint y: 159, endPoint x: 152, endPoint y: 191, distance: 33.0
click at [152, 191] on div ".deletable-edge-delete-btn { width: 20px; height: 20px; border: 0px solid #ffff…" at bounding box center [360, 149] width 487 height 221
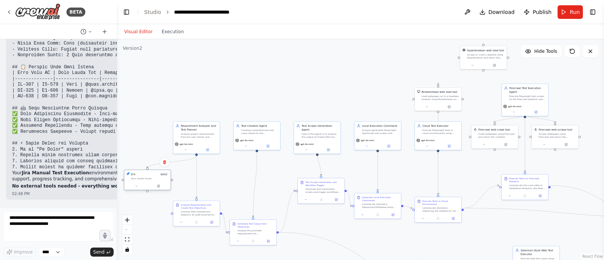
drag, startPoint x: 196, startPoint y: 83, endPoint x: 139, endPoint y: 178, distance: 110.7
click at [139, 178] on div "Sync issues to Jira" at bounding box center [149, 178] width 37 height 3
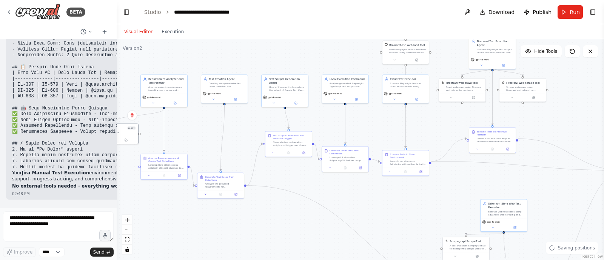
drag, startPoint x: 209, startPoint y: 102, endPoint x: 175, endPoint y: 55, distance: 58.1
click at [175, 55] on div ".deletable-edge-delete-btn { width: 20px; height: 20px; border: 0px solid #ffff…" at bounding box center [360, 149] width 487 height 221
drag, startPoint x: 215, startPoint y: 179, endPoint x: 219, endPoint y: 178, distance: 4.3
click at [219, 178] on div "Generate Test Cases from Objectives" at bounding box center [225, 177] width 37 height 6
drag, startPoint x: 225, startPoint y: 178, endPoint x: 226, endPoint y: 167, distance: 10.3
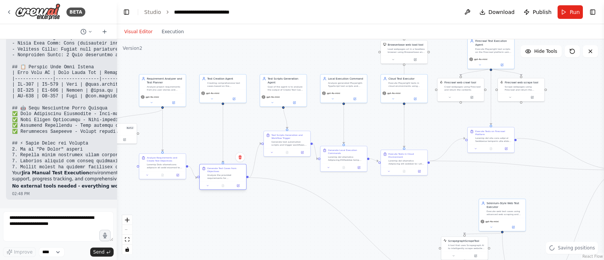
click at [226, 167] on div "Generate Test Cases from Objectives" at bounding box center [225, 170] width 37 height 6
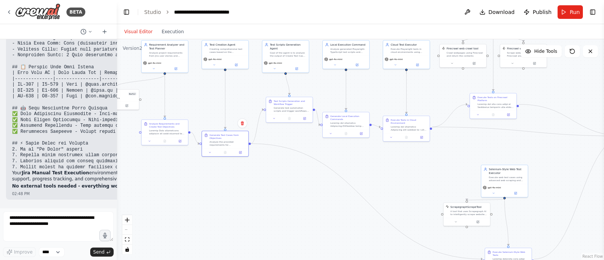
drag, startPoint x: 234, startPoint y: 133, endPoint x: 227, endPoint y: 82, distance: 51.1
click at [227, 82] on div ".deletable-edge-delete-btn { width: 20px; height: 20px; border: 0px solid #ffff…" at bounding box center [360, 149] width 487 height 221
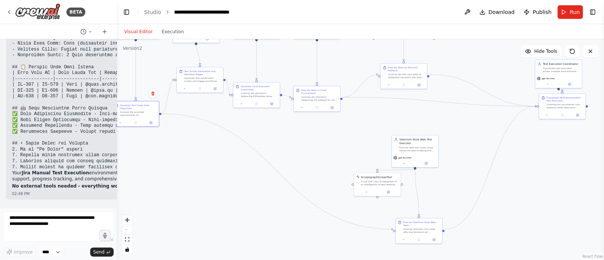
drag, startPoint x: 314, startPoint y: 205, endPoint x: 233, endPoint y: 191, distance: 81.9
click at [233, 191] on div ".deletable-edge-delete-btn { width: 20px; height: 20px; border: 0px solid #ffff…" at bounding box center [360, 149] width 487 height 221
click at [389, 190] on icon at bounding box center [387, 190] width 3 height 3
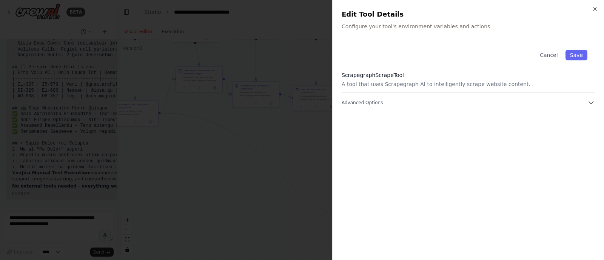
click at [450, 82] on p "A tool that uses Scrapegraph AI to intelligently scrape website content." at bounding box center [467, 84] width 253 height 8
click at [578, 48] on div "Cancel Save" at bounding box center [467, 53] width 253 height 23
click at [573, 51] on button "Save" at bounding box center [576, 55] width 22 height 11
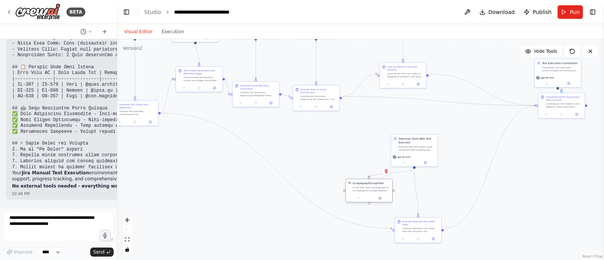
drag, startPoint x: 369, startPoint y: 181, endPoint x: 361, endPoint y: 189, distance: 11.2
click at [361, 189] on div "A tool that uses Scrapegraph AI to intelligently scrape website content." at bounding box center [370, 189] width 37 height 6
click at [350, 146] on div ".deletable-edge-delete-btn { width: 20px; height: 20px; border: 0px solid #ffff…" at bounding box center [360, 149] width 487 height 221
drag, startPoint x: 413, startPoint y: 146, endPoint x: 415, endPoint y: 152, distance: 6.4
click at [415, 152] on div "Execute web test cases using advanced web scraping and automation tools (Spider…" at bounding box center [416, 151] width 37 height 6
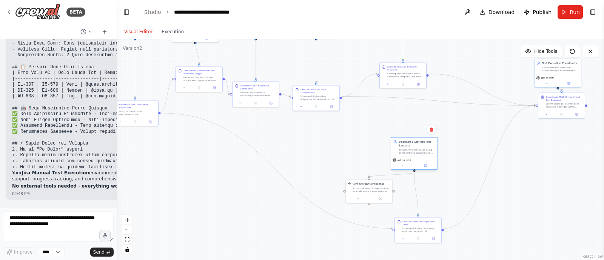
click at [426, 169] on div "gpt-4o-mini" at bounding box center [414, 163] width 46 height 13
click at [427, 165] on button at bounding box center [426, 165] width 22 height 5
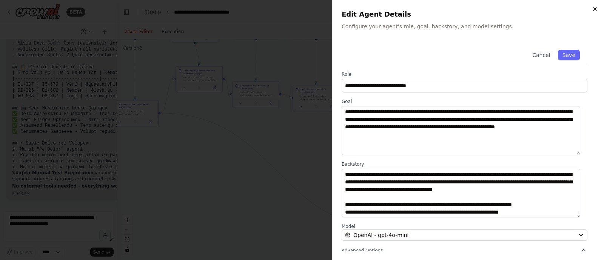
click at [594, 6] on icon "button" at bounding box center [594, 9] width 6 height 6
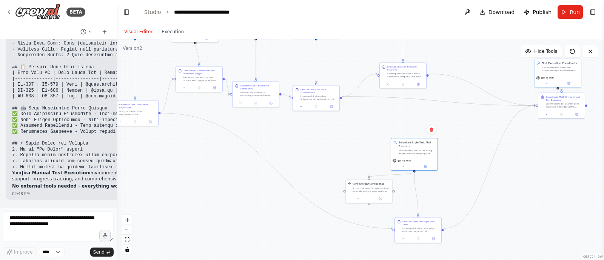
click at [460, 169] on div ".deletable-edge-delete-btn { width: 20px; height: 20px; border: 0px solid #ffff…" at bounding box center [360, 149] width 487 height 221
drag, startPoint x: 426, startPoint y: 226, endPoint x: 419, endPoint y: 221, distance: 8.6
click at [419, 221] on div "Execute Selenium-Style Web Tests" at bounding box center [416, 221] width 37 height 13
drag, startPoint x: 287, startPoint y: 140, endPoint x: 270, endPoint y: 138, distance: 17.0
click at [270, 138] on div ".deletable-edge-delete-btn { width: 20px; height: 20px; border: 0px solid #ffff…" at bounding box center [360, 149] width 487 height 221
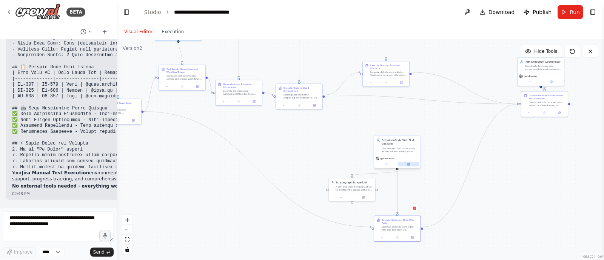
click at [407, 164] on icon at bounding box center [408, 164] width 2 height 2
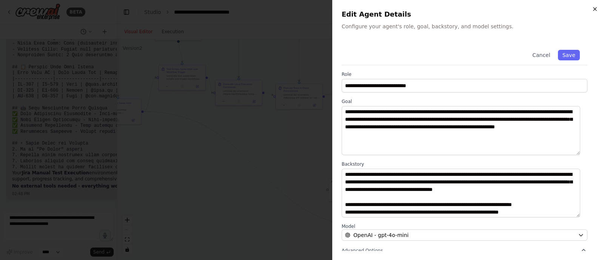
click at [593, 9] on icon "button" at bounding box center [594, 9] width 6 height 6
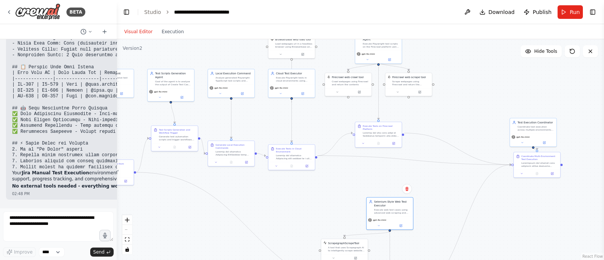
drag, startPoint x: 268, startPoint y: 146, endPoint x: 258, endPoint y: 199, distance: 53.8
click at [258, 199] on div ".deletable-edge-delete-btn { width: 20px; height: 20px; border: 0px solid #ffff…" at bounding box center [360, 149] width 487 height 221
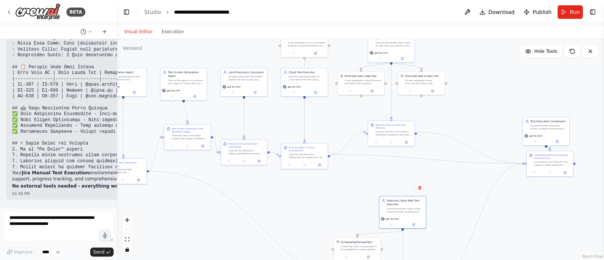
drag, startPoint x: 202, startPoint y: 235, endPoint x: 213, endPoint y: 258, distance: 25.1
click at [213, 258] on div ".deletable-edge-delete-btn { width: 20px; height: 20px; border: 0px solid #ffff…" at bounding box center [360, 149] width 487 height 221
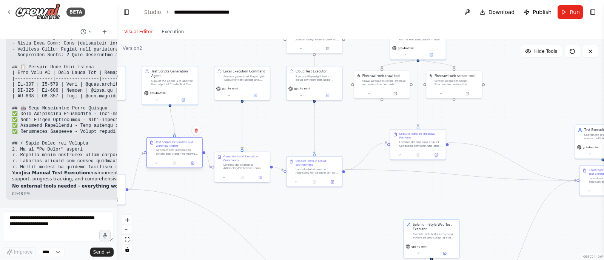
drag, startPoint x: 181, startPoint y: 148, endPoint x: 175, endPoint y: 155, distance: 9.7
click at [175, 155] on div "Test Scripts Generation and Workflow Trigger Generate test automation scripts a…" at bounding box center [174, 148] width 55 height 21
drag, startPoint x: 274, startPoint y: 129, endPoint x: 244, endPoint y: 130, distance: 29.8
click at [244, 130] on div ".deletable-edge-delete-btn { width: 20px; height: 20px; border: 0px solid #ffff…" at bounding box center [360, 149] width 487 height 221
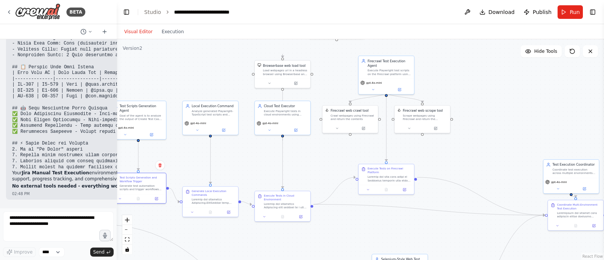
drag, startPoint x: 256, startPoint y: 138, endPoint x: 254, endPoint y: 173, distance: 34.8
click at [254, 173] on div ".deletable-edge-delete-btn { width: 20px; height: 20px; border: 0px solid #ffff…" at bounding box center [360, 149] width 487 height 221
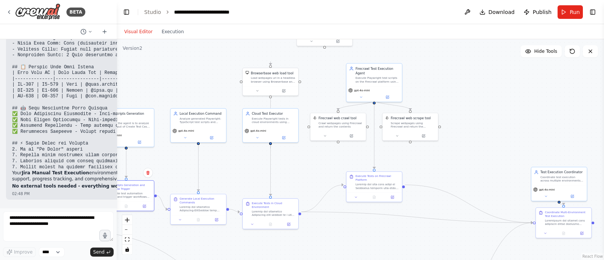
drag, startPoint x: 255, startPoint y: 167, endPoint x: 243, endPoint y: 174, distance: 14.2
click at [243, 174] on div ".deletable-edge-delete-btn { width: 20px; height: 20px; border: 0px solid #ffff…" at bounding box center [360, 149] width 487 height 221
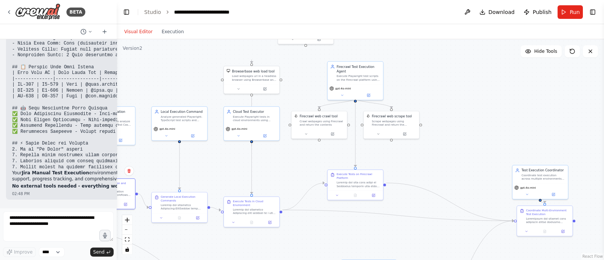
drag, startPoint x: 303, startPoint y: 180, endPoint x: 283, endPoint y: 178, distance: 20.1
click at [283, 178] on div ".deletable-edge-delete-btn { width: 20px; height: 20px; border: 0px solid #ffff…" at bounding box center [360, 149] width 487 height 221
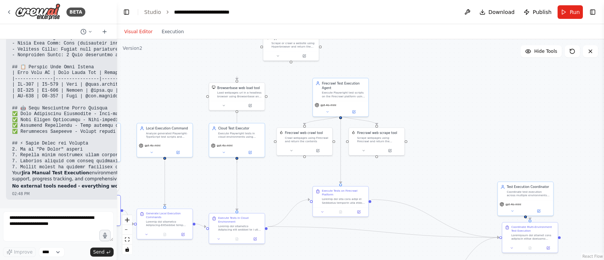
drag, startPoint x: 444, startPoint y: 157, endPoint x: 430, endPoint y: 174, distance: 22.0
click at [430, 174] on div ".deletable-edge-delete-btn { width: 20px; height: 20px; border: 0px solid #ffff…" at bounding box center [360, 149] width 487 height 221
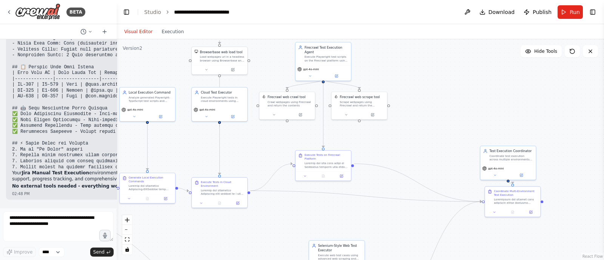
drag, startPoint x: 456, startPoint y: 162, endPoint x: 435, endPoint y: 123, distance: 44.6
click at [435, 123] on div ".deletable-edge-delete-btn { width: 20px; height: 20px; border: 0px solid #ffff…" at bounding box center [360, 149] width 487 height 221
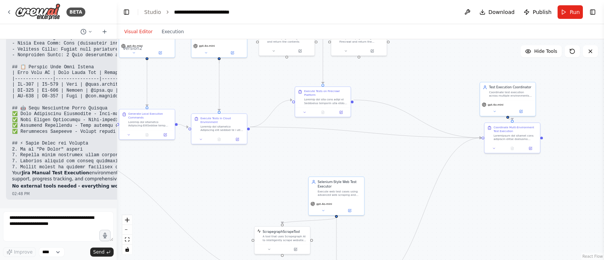
drag, startPoint x: 390, startPoint y: 129, endPoint x: 393, endPoint y: 69, distance: 60.1
click at [393, 69] on div ".deletable-edge-delete-btn { width: 20px; height: 20px; border: 0px solid #ffff…" at bounding box center [360, 149] width 487 height 221
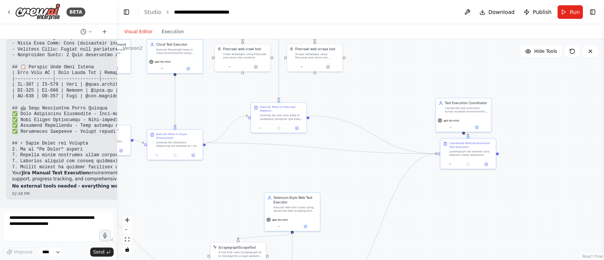
drag, startPoint x: 479, startPoint y: 204, endPoint x: 435, endPoint y: 220, distance: 45.9
click at [435, 220] on div ".deletable-edge-delete-btn { width: 20px; height: 20px; border: 0px solid #ffff…" at bounding box center [360, 149] width 487 height 221
click at [564, 13] on button "Run" at bounding box center [569, 12] width 25 height 14
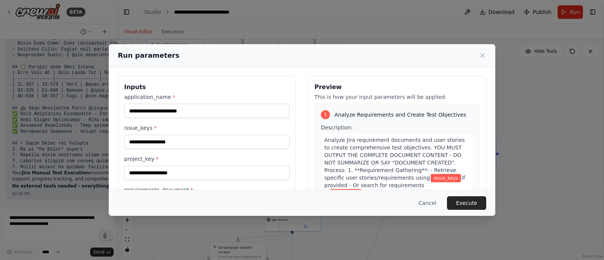
click at [390, 124] on div "Description: Analyze Jira requirement documents and user stories to create comp…" at bounding box center [397, 249] width 152 height 250
click at [155, 105] on input "application_name *" at bounding box center [206, 111] width 165 height 14
paste input "**********"
type input "**********"
click at [141, 148] on input "issue_keys *" at bounding box center [206, 142] width 165 height 14
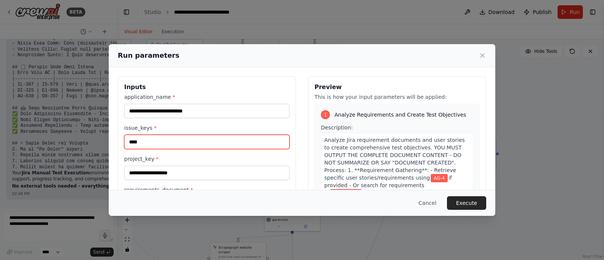
type input "****"
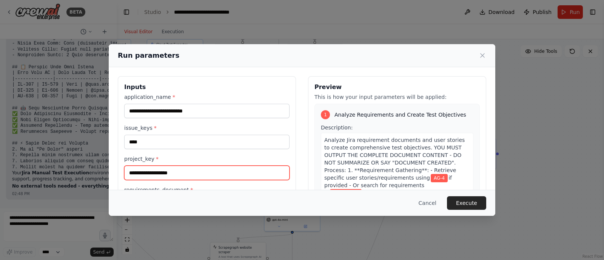
click at [164, 172] on input "project_key *" at bounding box center [206, 173] width 165 height 14
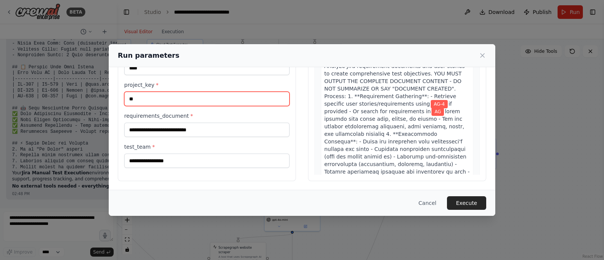
type input "**"
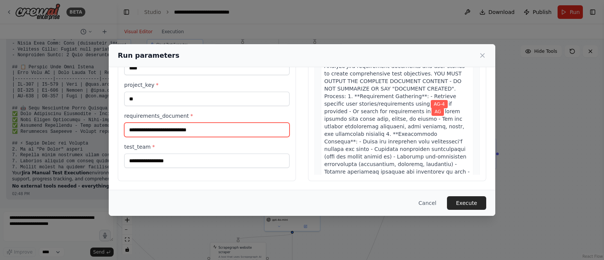
click at [158, 135] on input "requirements_document *" at bounding box center [206, 130] width 165 height 14
paste input "**********"
type input "**********"
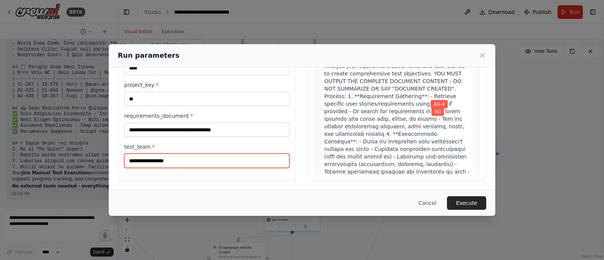
click at [177, 158] on input "test_team *" at bounding box center [206, 161] width 165 height 14
type input "*******"
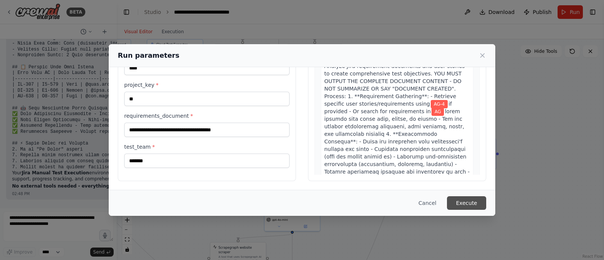
click at [472, 203] on button "Execute" at bounding box center [466, 203] width 39 height 14
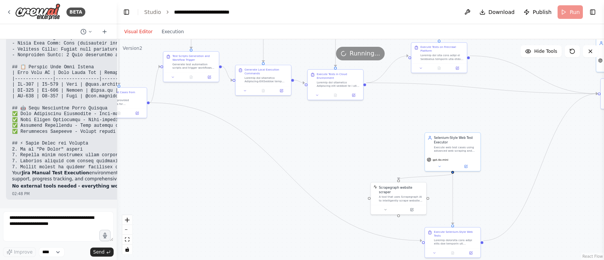
drag, startPoint x: 443, startPoint y: 230, endPoint x: 603, endPoint y: 169, distance: 171.3
click at [603, 169] on div "BETA i want to build agent to change the jira issue status 07:53 PM ▶ Thought p…" at bounding box center [302, 130] width 604 height 260
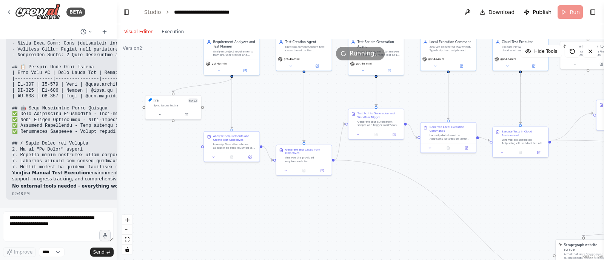
drag, startPoint x: 240, startPoint y: 164, endPoint x: 421, endPoint y: 240, distance: 197.1
click at [421, 240] on div ".deletable-edge-delete-btn { width: 20px; height: 20px; border: 0px solid #ffff…" at bounding box center [360, 149] width 487 height 221
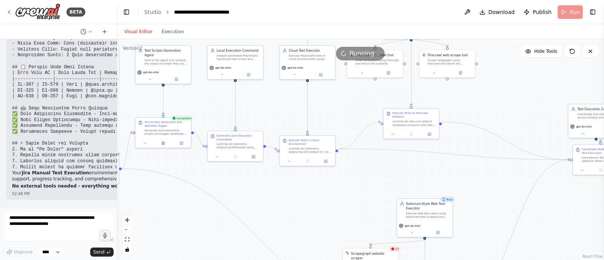
drag, startPoint x: 481, startPoint y: 227, endPoint x: 271, endPoint y: 217, distance: 210.7
click at [271, 217] on div ".deletable-edge-delete-btn { width: 20px; height: 20px; border: 0px solid #ffff…" at bounding box center [360, 149] width 487 height 221
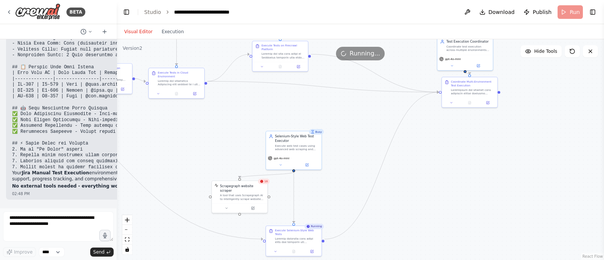
drag, startPoint x: 312, startPoint y: 216, endPoint x: 182, endPoint y: 148, distance: 147.0
click at [182, 148] on div ".deletable-edge-delete-btn { width: 20px; height: 20px; border: 0px solid #ffff…" at bounding box center [360, 149] width 487 height 221
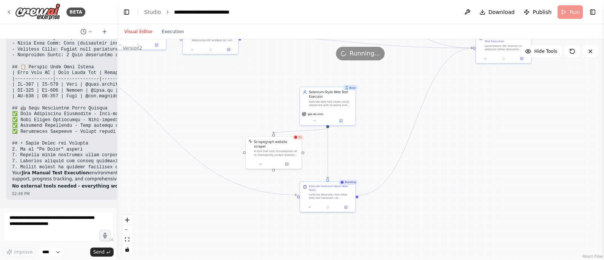
drag, startPoint x: 220, startPoint y: 144, endPoint x: 241, endPoint y: 127, distance: 27.0
click at [241, 127] on div ".deletable-edge-delete-btn { width: 20px; height: 20px; border: 0px solid #ffff…" at bounding box center [360, 149] width 487 height 221
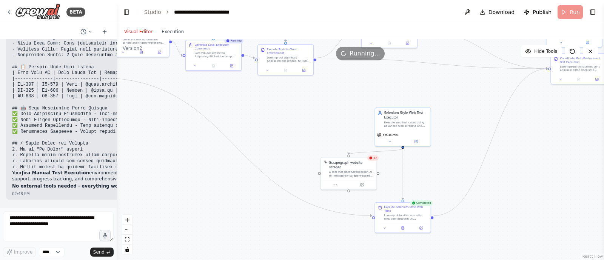
drag, startPoint x: 352, startPoint y: 173, endPoint x: 426, endPoint y: 148, distance: 78.9
click at [426, 148] on div ".deletable-edge-delete-btn { width: 20px; height: 20px; border: 0px solid #ffff…" at bounding box center [360, 149] width 487 height 221
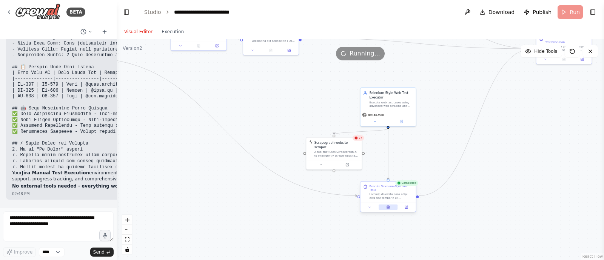
click at [387, 206] on icon at bounding box center [388, 207] width 2 height 3
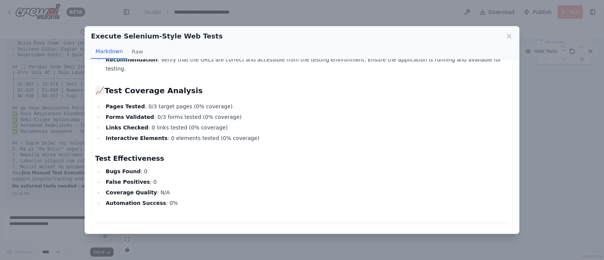
scroll to position [0, 0]
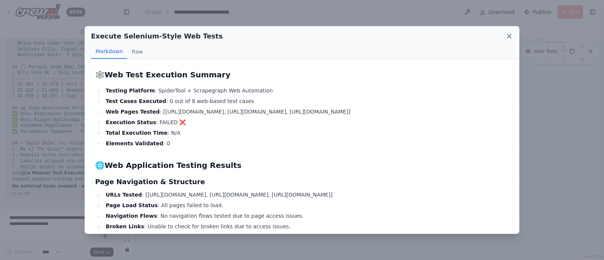
click at [509, 34] on icon at bounding box center [509, 36] width 8 height 8
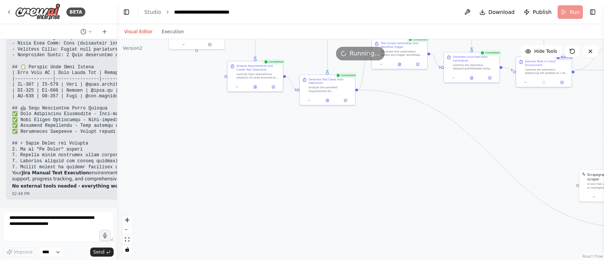
drag, startPoint x: 272, startPoint y: 115, endPoint x: 603, endPoint y: 192, distance: 339.7
click at [603, 192] on div "BETA i want to build agent to change the jira issue status 07:53 PM ▶ Thought p…" at bounding box center [302, 130] width 604 height 260
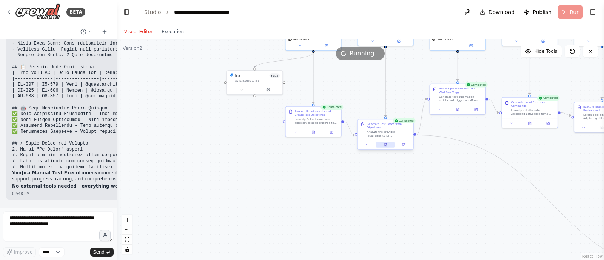
click at [384, 144] on icon at bounding box center [385, 144] width 2 height 3
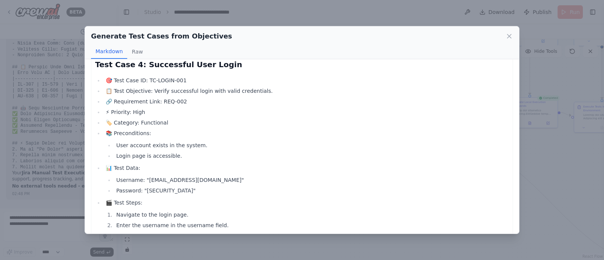
scroll to position [767, 0]
click at [509, 37] on icon at bounding box center [509, 36] width 4 height 4
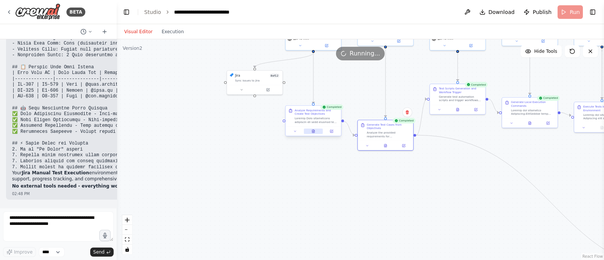
click at [314, 131] on icon at bounding box center [313, 131] width 2 height 3
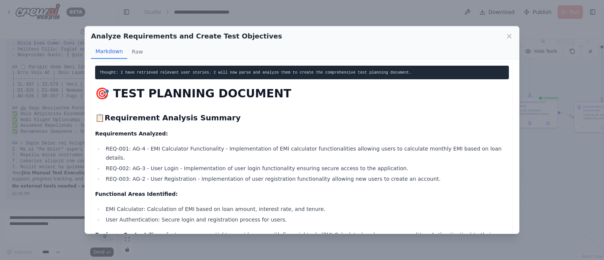
scroll to position [0, 0]
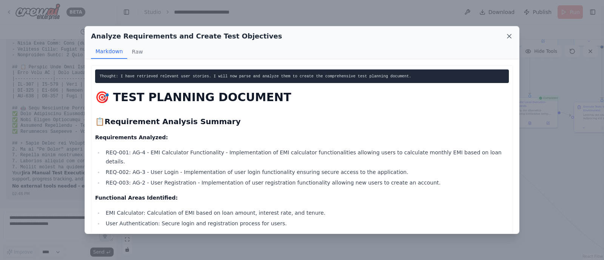
click at [510, 37] on icon at bounding box center [509, 36] width 4 height 4
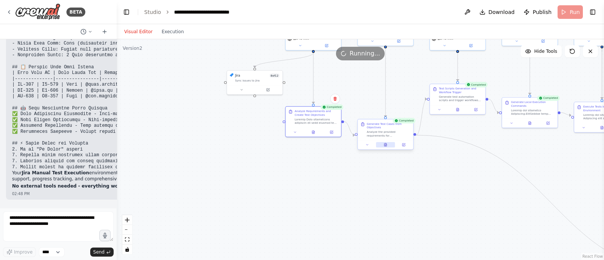
click at [386, 146] on icon at bounding box center [385, 144] width 2 height 3
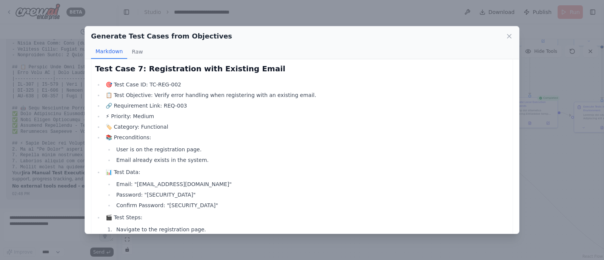
scroll to position [1848, 0]
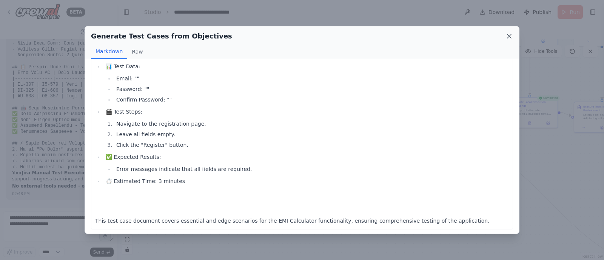
click at [509, 37] on icon at bounding box center [509, 36] width 4 height 4
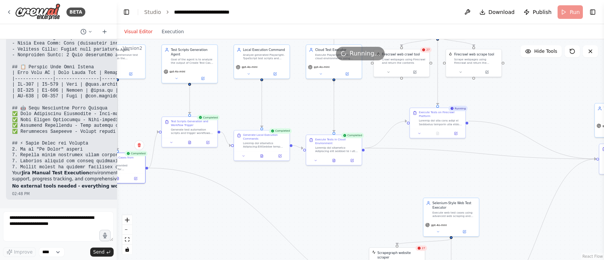
drag, startPoint x: 388, startPoint y: 218, endPoint x: 120, endPoint y: 251, distance: 269.8
click at [120, 251] on div ".deletable-edge-delete-btn { width: 20px; height: 20px; border: 0px solid #ffff…" at bounding box center [360, 149] width 487 height 221
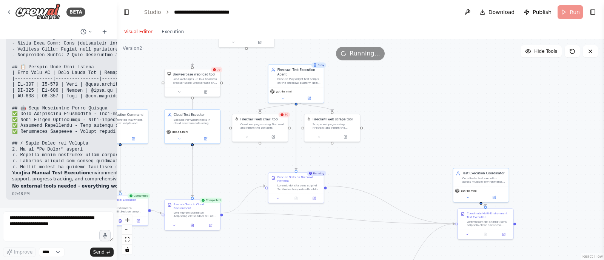
drag, startPoint x: 296, startPoint y: 206, endPoint x: 205, endPoint y: 238, distance: 96.4
click at [205, 238] on div ".deletable-edge-delete-btn { width: 20px; height: 20px; border: 0px solid #ffff…" at bounding box center [360, 149] width 487 height 221
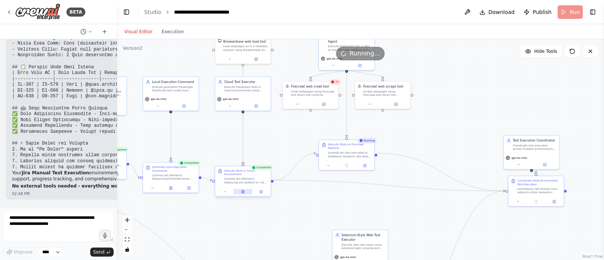
click at [244, 190] on icon at bounding box center [243, 192] width 4 height 4
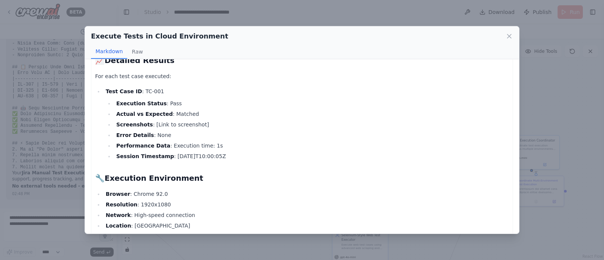
scroll to position [355, 0]
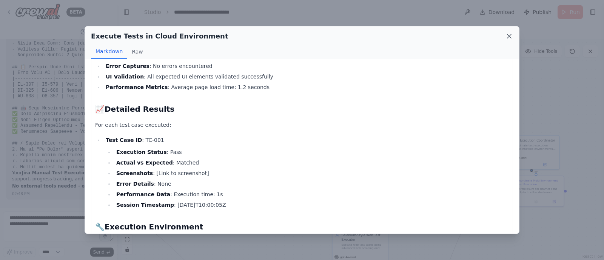
click at [507, 36] on icon at bounding box center [509, 36] width 8 height 8
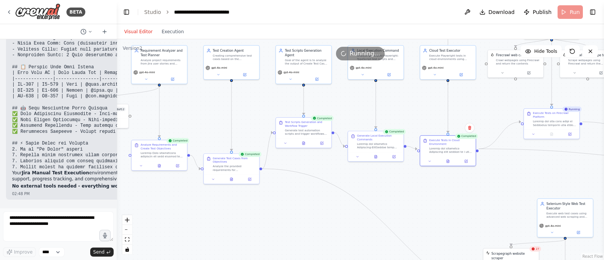
drag, startPoint x: 282, startPoint y: 203, endPoint x: 487, endPoint y: 171, distance: 207.2
click at [487, 171] on div ".deletable-edge-delete-btn { width: 20px; height: 20px; border: 0px solid #ffff…" at bounding box center [360, 149] width 487 height 221
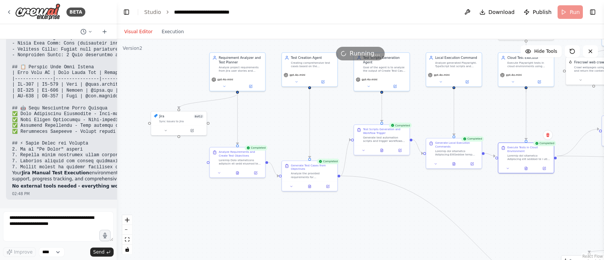
drag, startPoint x: 262, startPoint y: 229, endPoint x: 329, endPoint y: 237, distance: 67.7
click at [329, 237] on div ".deletable-edge-delete-btn { width: 20px; height: 20px; border: 0px solid #ffff…" at bounding box center [360, 149] width 487 height 221
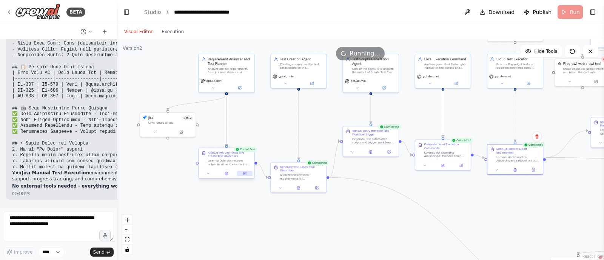
click at [245, 174] on icon at bounding box center [244, 173] width 3 height 3
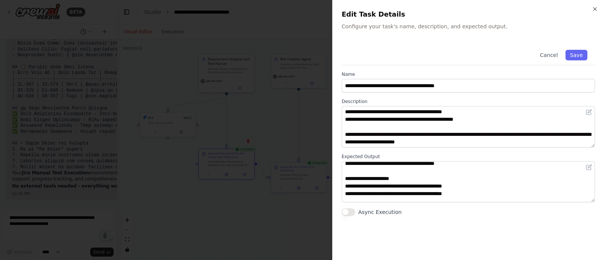
scroll to position [493, 0]
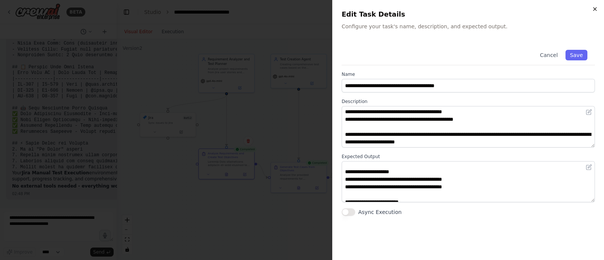
click at [596, 8] on icon "button" at bounding box center [594, 9] width 6 height 6
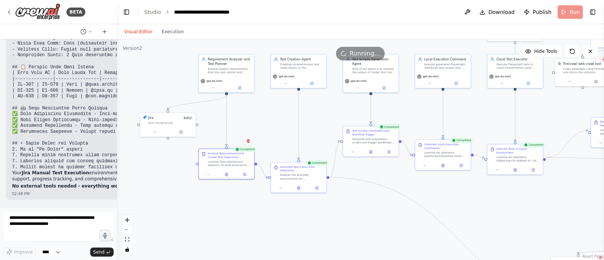
click at [303, 225] on div ".deletable-edge-delete-btn { width: 20px; height: 20px; border: 0px solid #ffff…" at bounding box center [360, 149] width 487 height 221
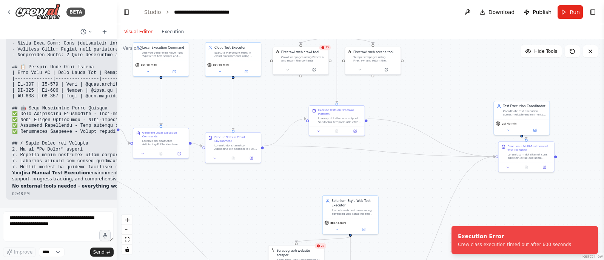
drag, startPoint x: 355, startPoint y: 223, endPoint x: 55, endPoint y: 210, distance: 300.9
click at [55, 210] on div "BETA i want to build agent to change the jira issue status 07:53 PM ▶ Thought p…" at bounding box center [302, 130] width 604 height 260
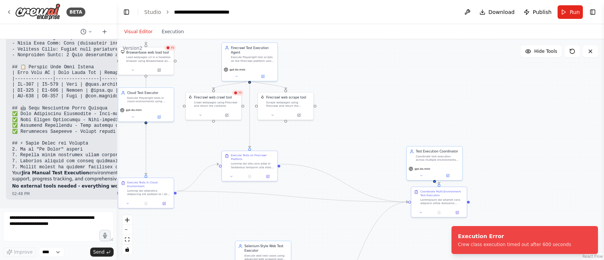
drag, startPoint x: 249, startPoint y: 178, endPoint x: 181, endPoint y: 225, distance: 82.7
click at [181, 225] on div ".deletable-edge-delete-btn { width: 20px; height: 20px; border: 0px solid #ffff…" at bounding box center [360, 149] width 487 height 221
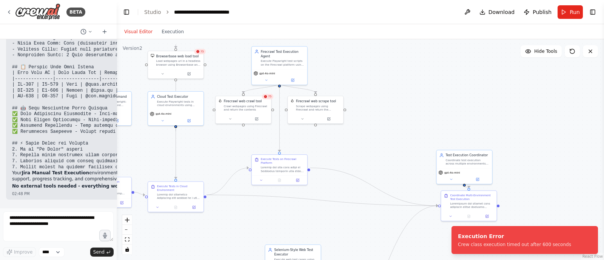
drag, startPoint x: 360, startPoint y: 128, endPoint x: 391, endPoint y: 131, distance: 31.4
click at [391, 131] on div ".deletable-edge-delete-btn { width: 20px; height: 20px; border: 0px solid #ffff…" at bounding box center [360, 149] width 487 height 221
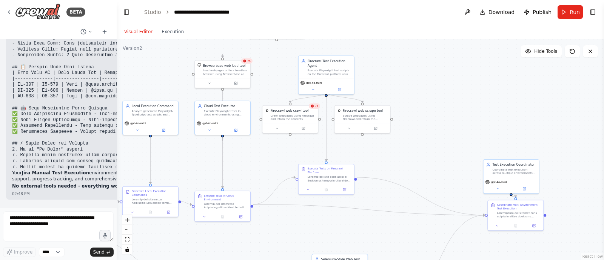
drag, startPoint x: 361, startPoint y: 151, endPoint x: 406, endPoint y: 161, distance: 46.2
click at [406, 161] on div ".deletable-edge-delete-btn { width: 20px; height: 20px; border: 0px solid #ffff…" at bounding box center [360, 149] width 487 height 221
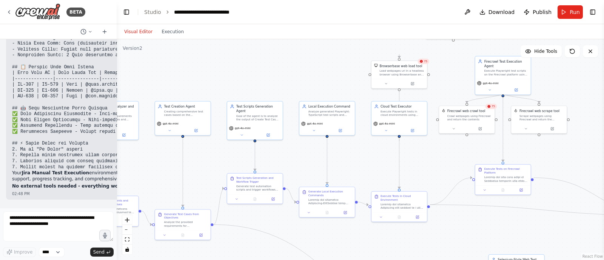
drag, startPoint x: 243, startPoint y: 153, endPoint x: 419, endPoint y: 154, distance: 175.4
click at [419, 154] on div ".deletable-edge-delete-btn { width: 20px; height: 20px; border: 0px solid #ffff…" at bounding box center [360, 149] width 487 height 221
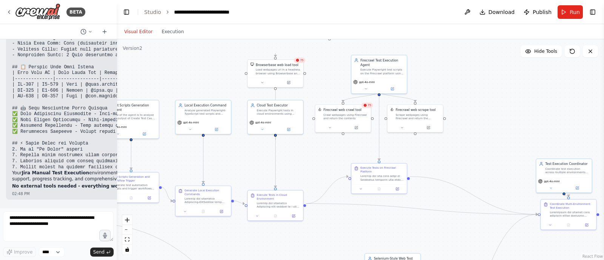
drag, startPoint x: 417, startPoint y: 158, endPoint x: 275, endPoint y: 156, distance: 141.5
click at [275, 156] on div ".deletable-edge-delete-btn { width: 20px; height: 20px; border: 0px solid #ffff…" at bounding box center [360, 149] width 487 height 221
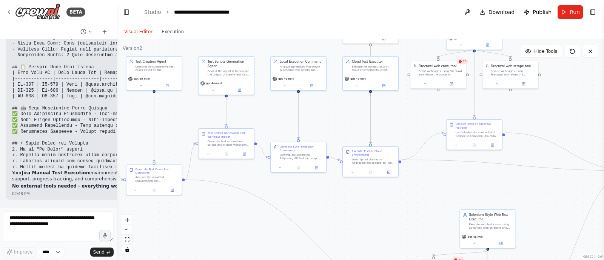
drag, startPoint x: 450, startPoint y: 153, endPoint x: 603, endPoint y: 78, distance: 170.6
click at [603, 78] on div "BETA i want to build agent to change the jira issue status 07:53 PM ▶ Thought p…" at bounding box center [302, 130] width 604 height 260
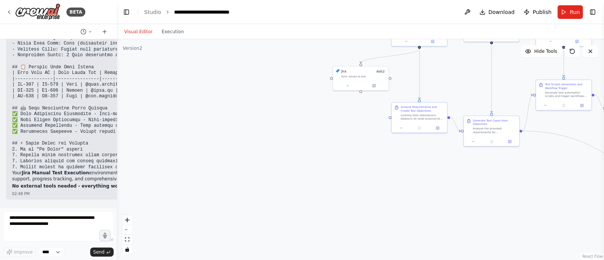
drag, startPoint x: 281, startPoint y: 212, endPoint x: 579, endPoint y: 196, distance: 298.4
click at [579, 196] on div ".deletable-edge-delete-btn { width: 20px; height: 20px; border: 0px solid #ffff…" at bounding box center [360, 149] width 487 height 221
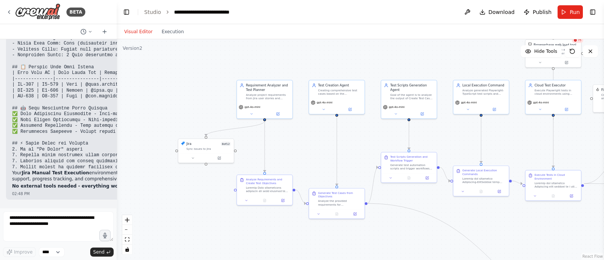
drag, startPoint x: 319, startPoint y: 123, endPoint x: 158, endPoint y: 203, distance: 178.8
click at [158, 203] on div ".deletable-edge-delete-btn { width: 20px; height: 20px; border: 0px solid #ffff…" at bounding box center [360, 149] width 487 height 221
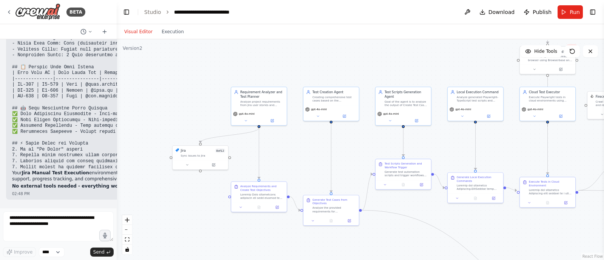
drag, startPoint x: 242, startPoint y: 70, endPoint x: 187, endPoint y: 69, distance: 54.7
click at [187, 69] on div ".deletable-edge-delete-btn { width: 20px; height: 20px; border: 0px solid #ffff…" at bounding box center [360, 149] width 487 height 221
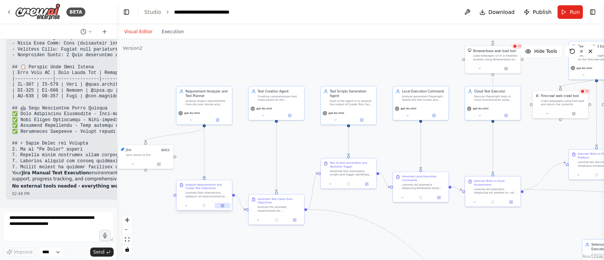
click at [221, 204] on icon at bounding box center [222, 205] width 3 height 3
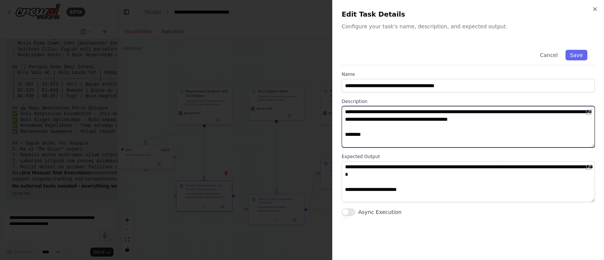
click at [420, 115] on textarea at bounding box center [467, 126] width 253 height 41
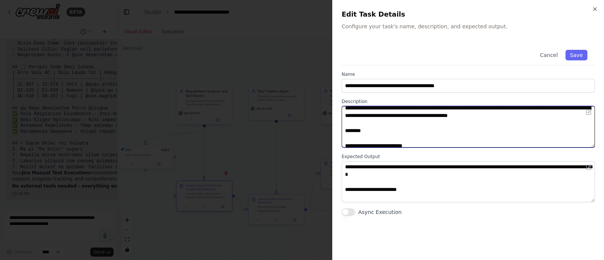
scroll to position [0, 0]
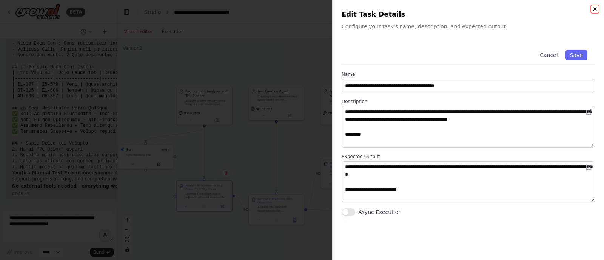
click at [594, 8] on icon "button" at bounding box center [594, 9] width 3 height 3
